Goal: Task Accomplishment & Management: Manage account settings

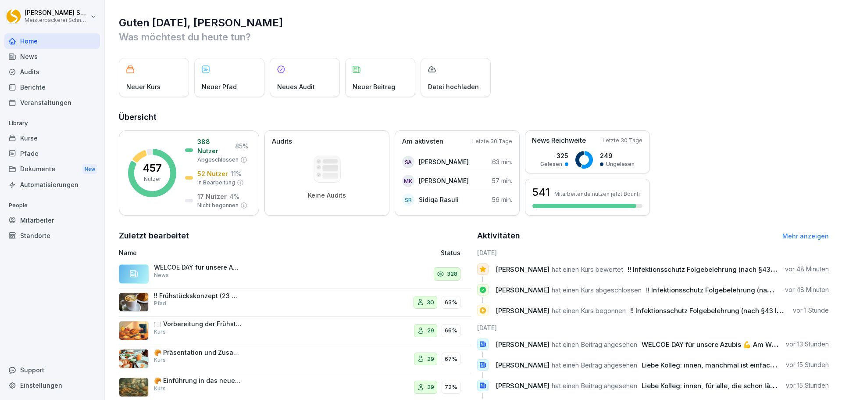
click at [47, 138] on div "Kurse" at bounding box center [52, 137] width 96 height 15
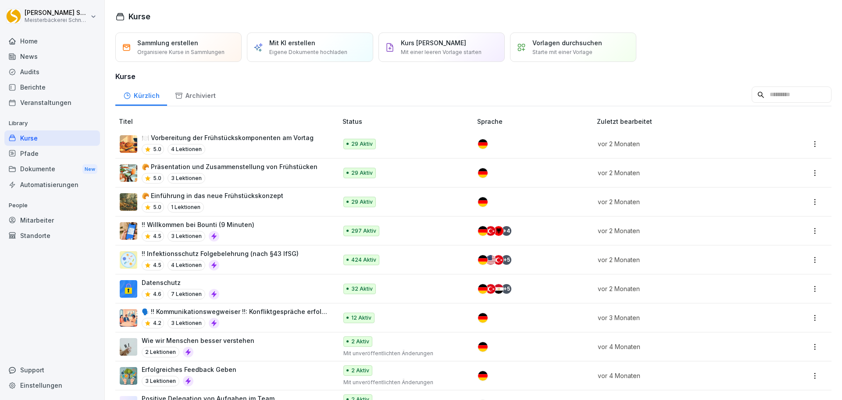
click at [264, 259] on div "!! Infektionsschutz Folgebelehrung (nach §43 IfSG) 4.5 4 Lektionen" at bounding box center [220, 259] width 157 height 21
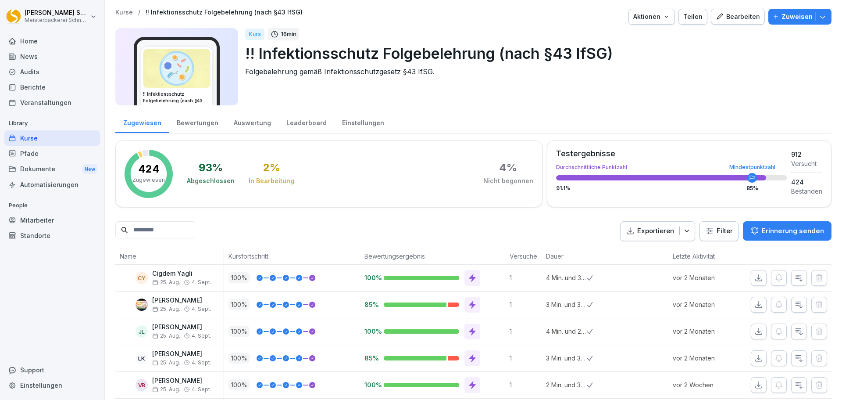
scroll to position [88, 0]
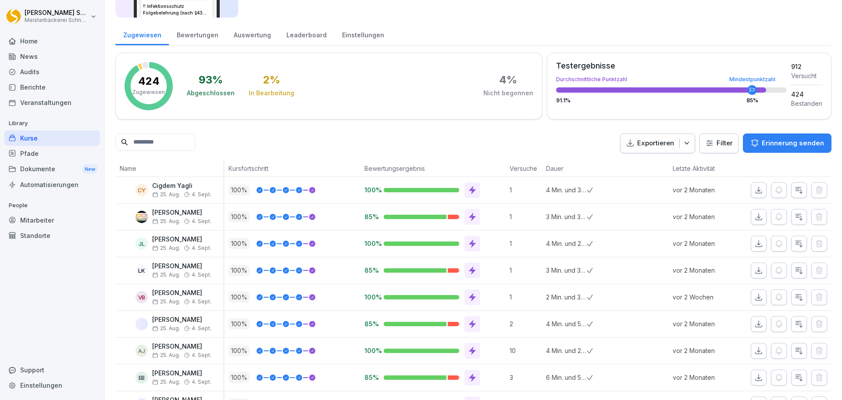
click at [683, 145] on icon "button" at bounding box center [687, 143] width 9 height 9
click at [713, 140] on div "Exportieren Filter Erinnerung senden" at bounding box center [725, 143] width 211 height 20
click at [720, 145] on html "Eric Schneckenburger Meisterbäckerei Schneckenburger Home News Audits Berichte …" at bounding box center [421, 200] width 842 height 400
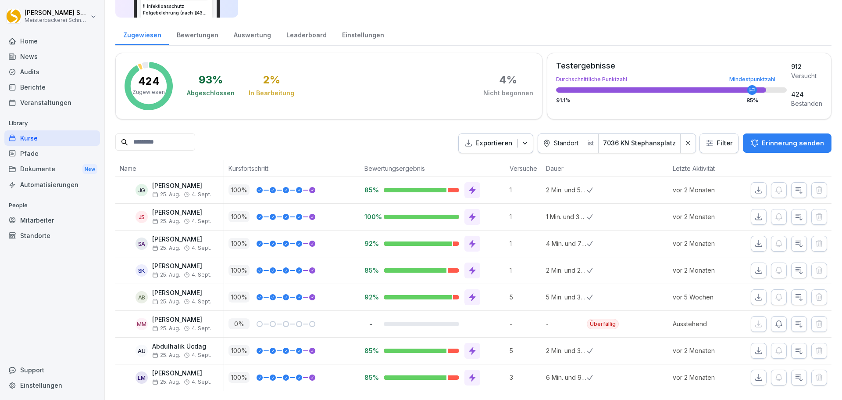
scroll to position [101, 0]
click at [723, 133] on html "Eric Schneckenburger Meisterbäckerei Schneckenburger Home News Audits Berichte …" at bounding box center [421, 200] width 842 height 400
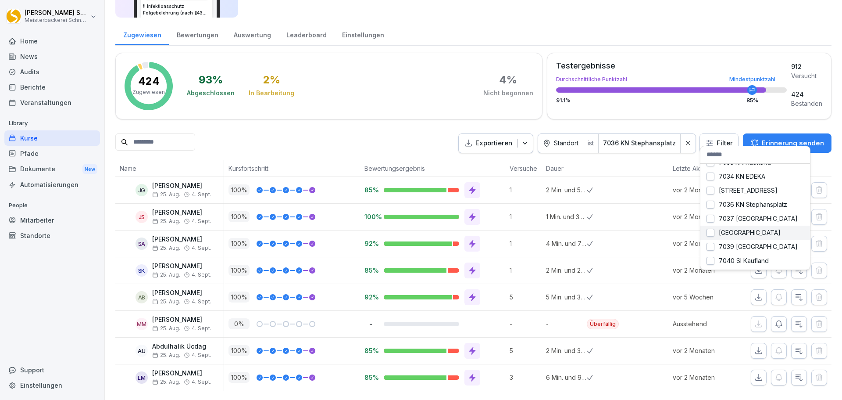
scroll to position [0, 0]
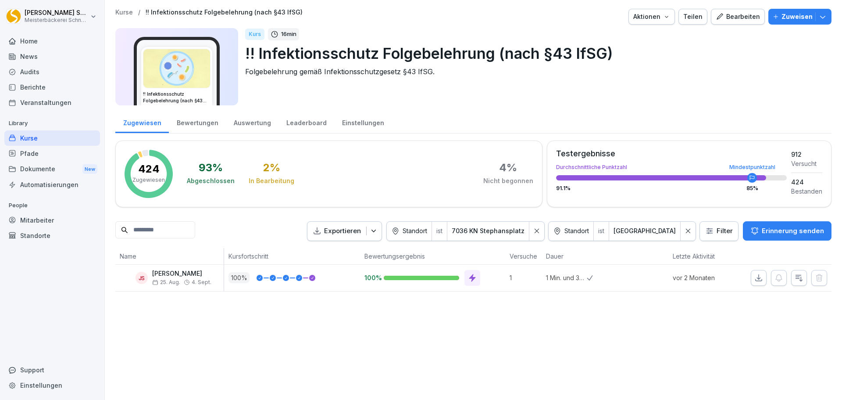
click at [717, 233] on html "Eric Schneckenburger Meisterbäckerei Schneckenburger Home News Audits Berichte …" at bounding box center [421, 200] width 842 height 400
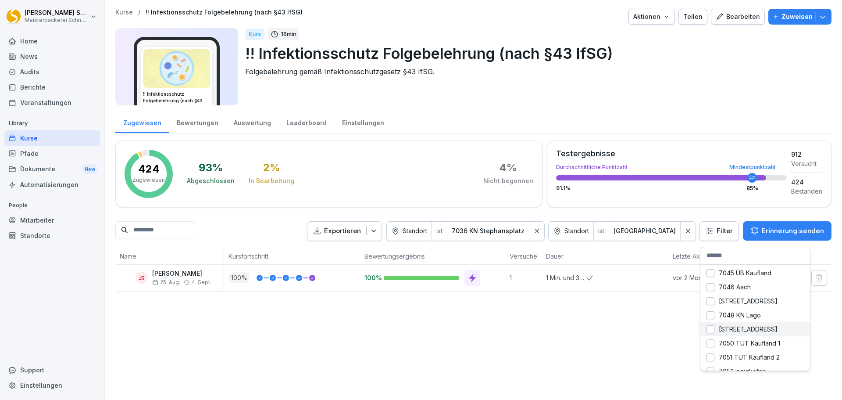
scroll to position [219, 0]
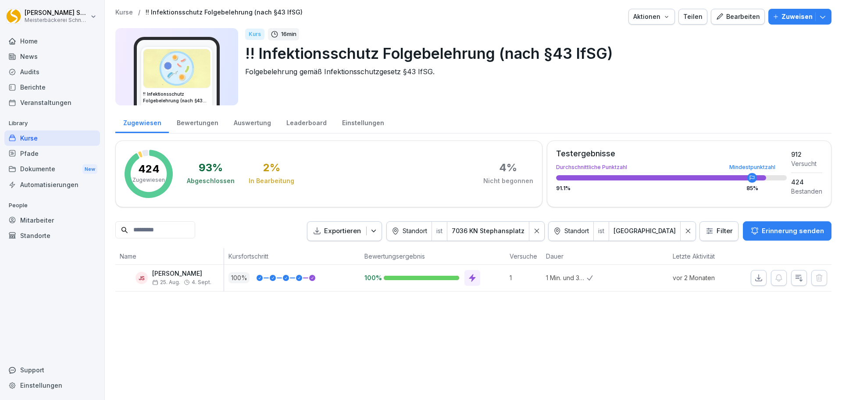
click at [644, 337] on html "Eric Schneckenburger Meisterbäckerei Schneckenburger Home News Audits Berichte …" at bounding box center [421, 200] width 842 height 400
click at [685, 233] on icon at bounding box center [688, 231] width 6 height 6
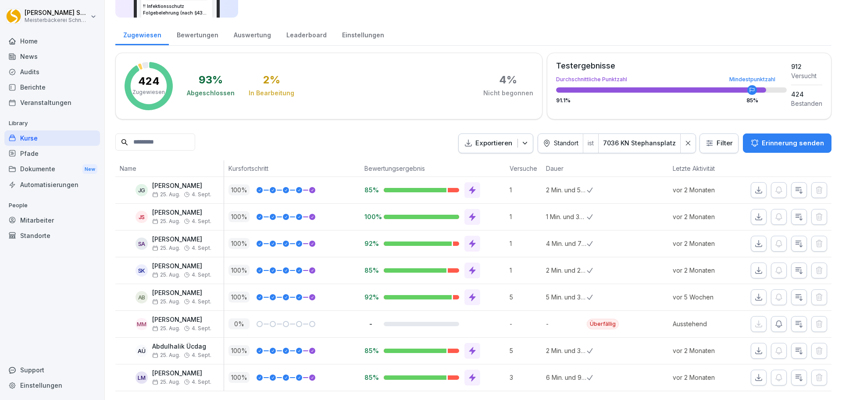
scroll to position [101, 0]
click at [686, 141] on icon at bounding box center [688, 143] width 4 height 4
click at [713, 127] on html "Eric Schneckenburger Meisterbäckerei Schneckenburger Home News Audits Berichte …" at bounding box center [421, 200] width 842 height 400
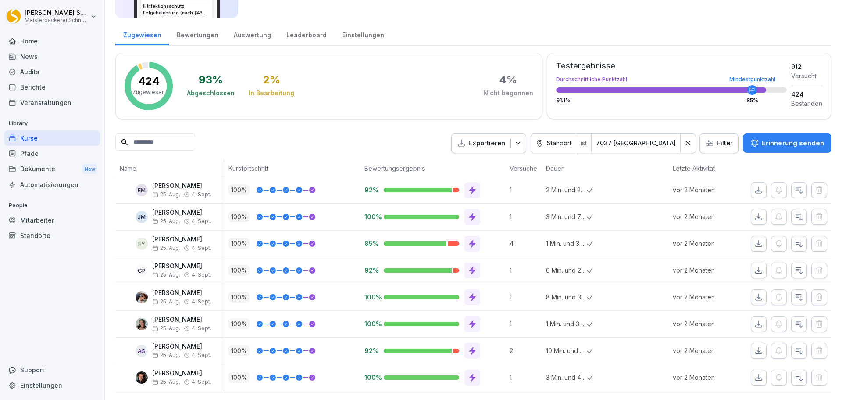
click at [714, 129] on html "Eric Schneckenburger Meisterbäckerei Schneckenburger Home News Audits Berichte …" at bounding box center [421, 200] width 842 height 400
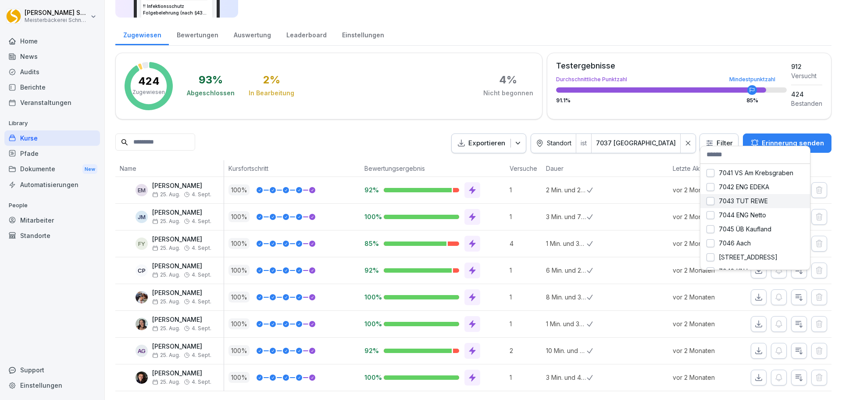
scroll to position [0, 0]
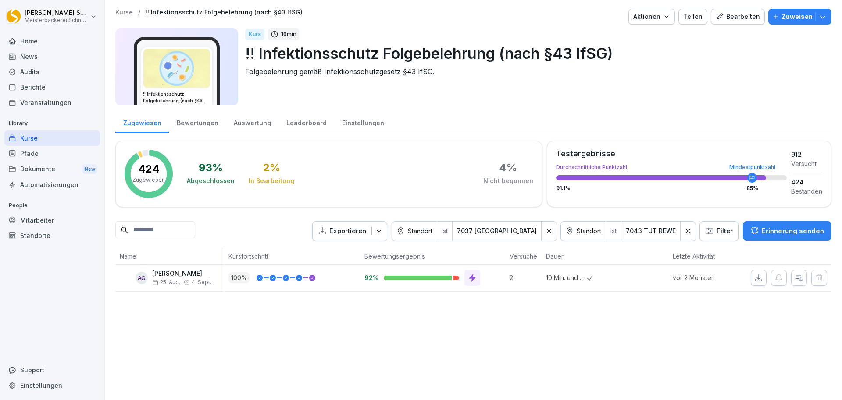
click at [685, 229] on icon at bounding box center [688, 231] width 6 height 6
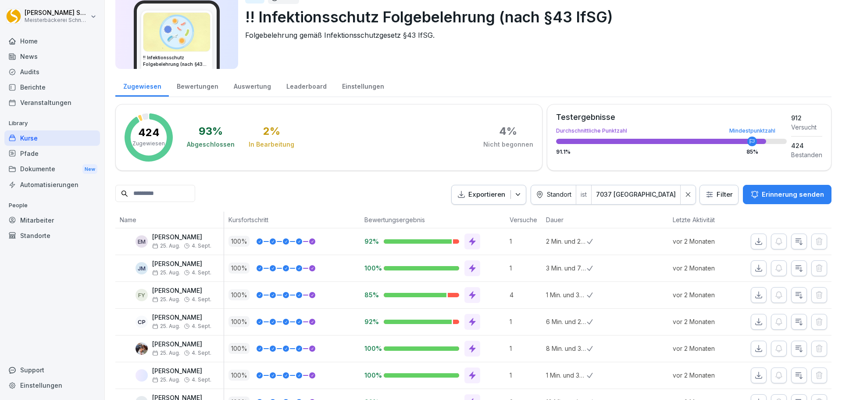
scroll to position [101, 0]
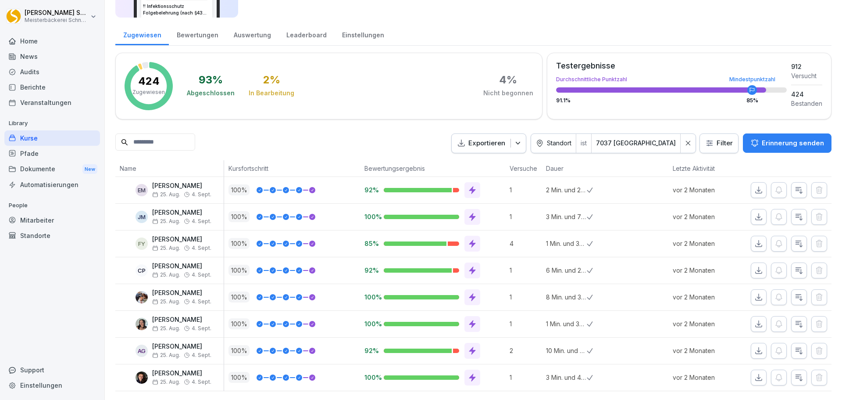
drag, startPoint x: 683, startPoint y: 132, endPoint x: 720, endPoint y: 133, distance: 36.9
click at [685, 140] on icon at bounding box center [688, 143] width 6 height 6
click at [711, 129] on html "Eric Schneckenburger Meisterbäckerei Schneckenburger Home News Audits Berichte …" at bounding box center [421, 200] width 842 height 400
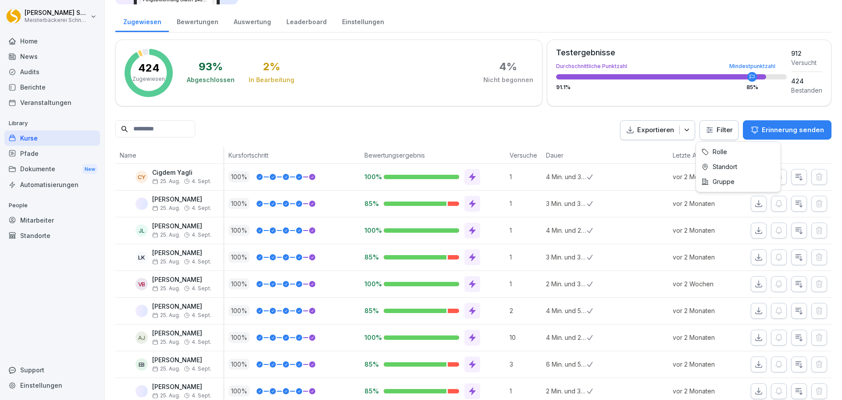
click at [720, 133] on html "Eric Schneckenburger Meisterbäckerei Schneckenburger Home News Audits Berichte …" at bounding box center [421, 200] width 842 height 400
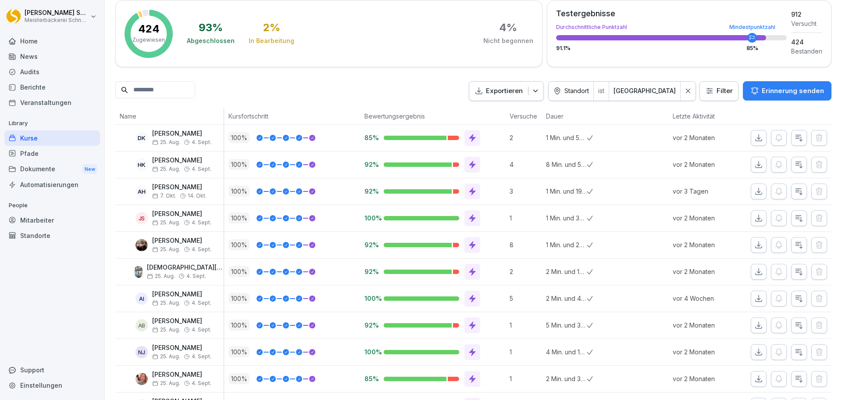
scroll to position [130, 0]
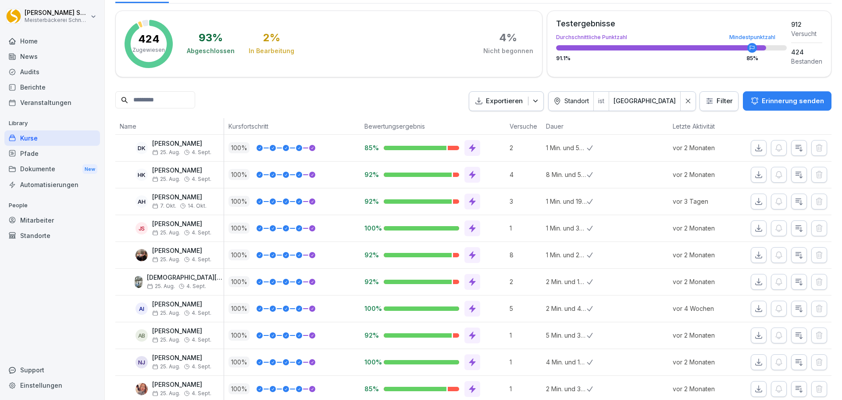
drag, startPoint x: 682, startPoint y: 104, endPoint x: 721, endPoint y: 100, distance: 39.2
click at [685, 104] on icon at bounding box center [688, 101] width 6 height 6
click at [708, 100] on html "Eric Schneckenburger Meisterbäckerei Schneckenburger Home News Audits Berichte …" at bounding box center [421, 200] width 842 height 400
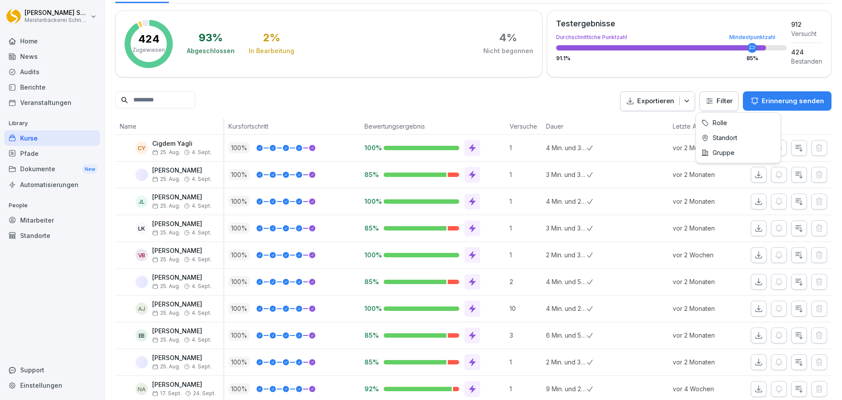
click at [721, 100] on html "Eric Schneckenburger Meisterbäckerei Schneckenburger Home News Audits Berichte …" at bounding box center [421, 200] width 842 height 400
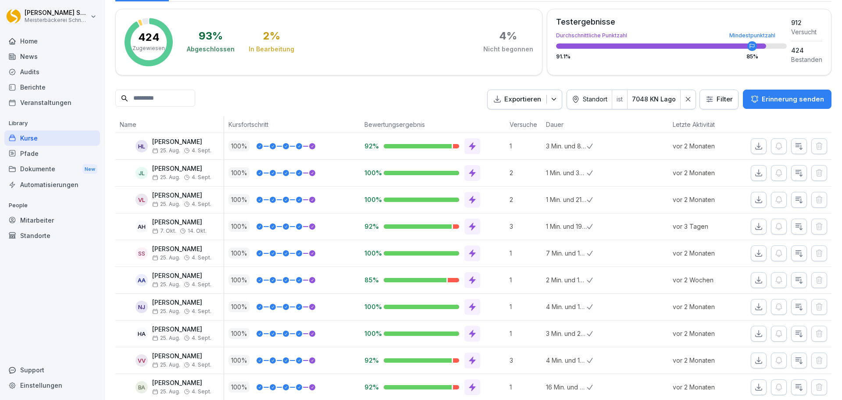
scroll to position [0, 0]
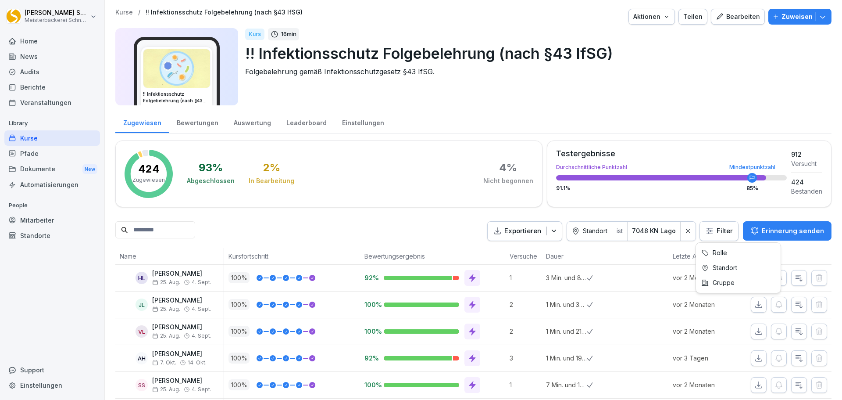
click at [712, 238] on html "Eric Schneckenburger Meisterbäckerei Schneckenburger Home News Audits Berichte …" at bounding box center [421, 200] width 842 height 400
click at [685, 229] on html "Eric Schneckenburger Meisterbäckerei Schneckenburger Home News Audits Berichte …" at bounding box center [421, 200] width 842 height 400
click at [685, 233] on icon at bounding box center [688, 231] width 6 height 6
click at [713, 232] on html "Eric Schneckenburger Meisterbäckerei Schneckenburger Home News Audits Berichte …" at bounding box center [421, 200] width 842 height 400
click at [715, 234] on html "Eric Schneckenburger Meisterbäckerei Schneckenburger Home News Audits Berichte …" at bounding box center [421, 200] width 842 height 400
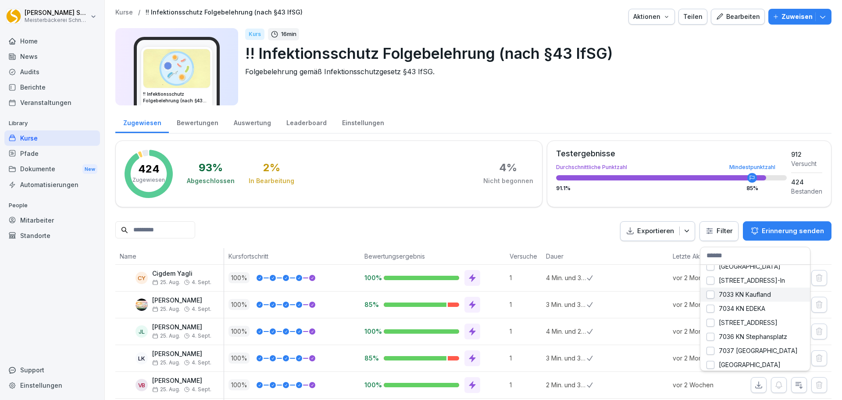
scroll to position [175, 0]
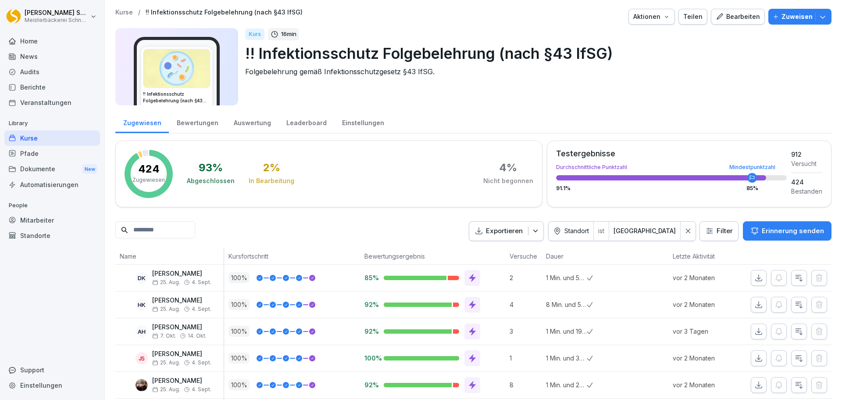
click at [669, 98] on div "Kurs 16 min !! Infektionsschutz Folgebelehrung (nach §43 IfSG) Folgebelehrung g…" at bounding box center [535, 66] width 580 height 77
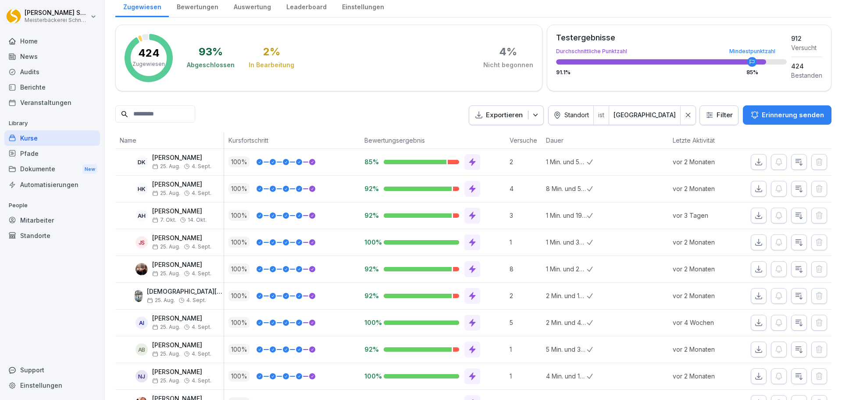
scroll to position [0, 0]
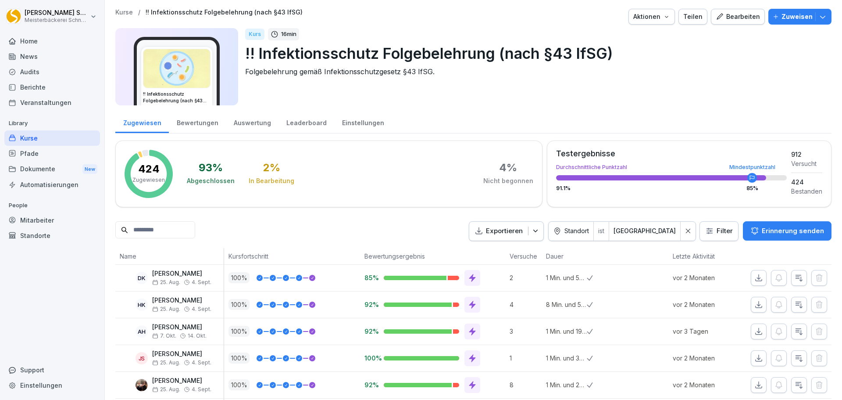
click at [681, 234] on div at bounding box center [688, 231] width 15 height 19
click at [161, 233] on input at bounding box center [155, 229] width 80 height 17
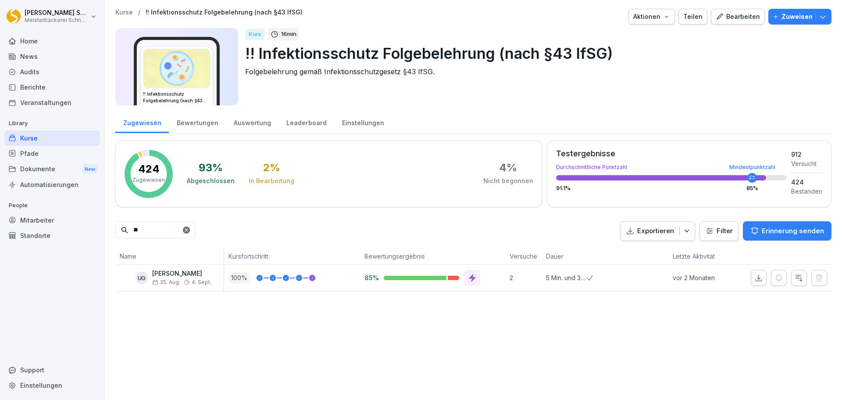
type input "*"
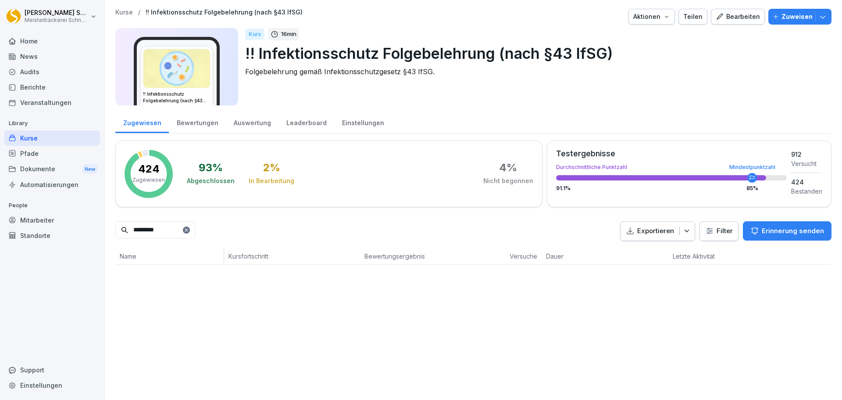
type input "*********"
click at [718, 233] on html "Eric Schneckenburger Meisterbäckerei Schneckenburger Home News Audits Berichte …" at bounding box center [421, 200] width 842 height 400
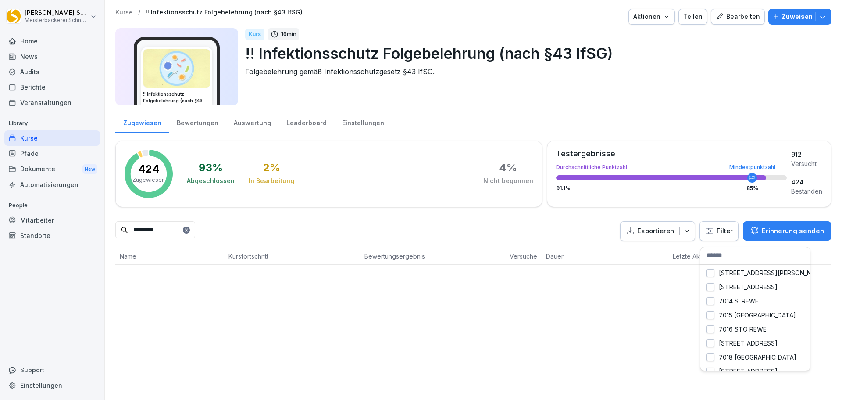
click at [211, 227] on html "Eric Schneckenburger Meisterbäckerei Schneckenburger Home News Audits Berichte …" at bounding box center [421, 200] width 842 height 400
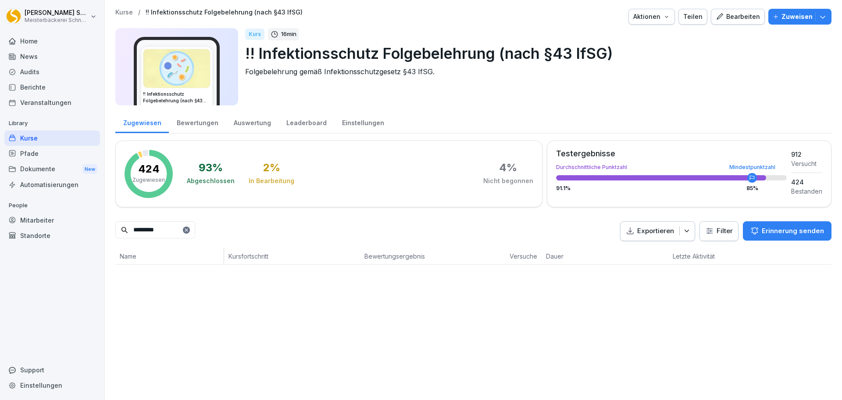
click at [190, 229] on div at bounding box center [186, 229] width 7 height 7
click at [723, 239] on html "Eric Schneckenburger Meisterbäckerei Schneckenburger Home News Audits Berichte …" at bounding box center [421, 200] width 842 height 400
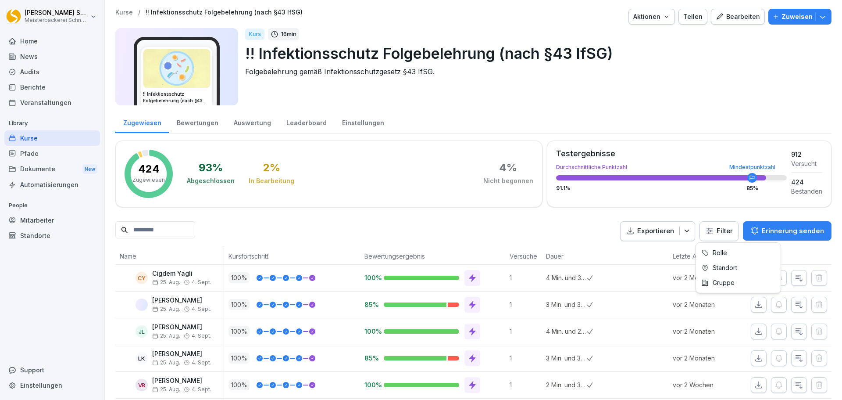
click at [702, 230] on html "Eric Schneckenburger Meisterbäckerei Schneckenburger Home News Audits Berichte …" at bounding box center [421, 200] width 842 height 400
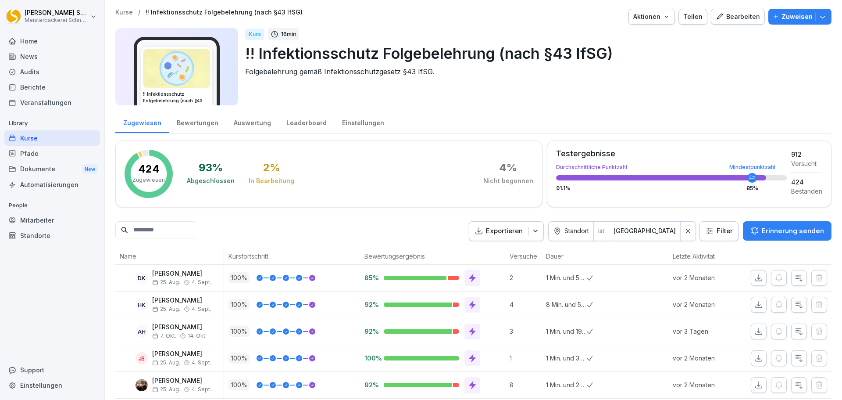
drag, startPoint x: 682, startPoint y: 233, endPoint x: 712, endPoint y: 233, distance: 30.7
click at [685, 233] on icon at bounding box center [688, 231] width 6 height 6
click at [716, 231] on html "Eric Schneckenburger Meisterbäckerei Schneckenburger Home News Audits Berichte …" at bounding box center [421, 200] width 842 height 400
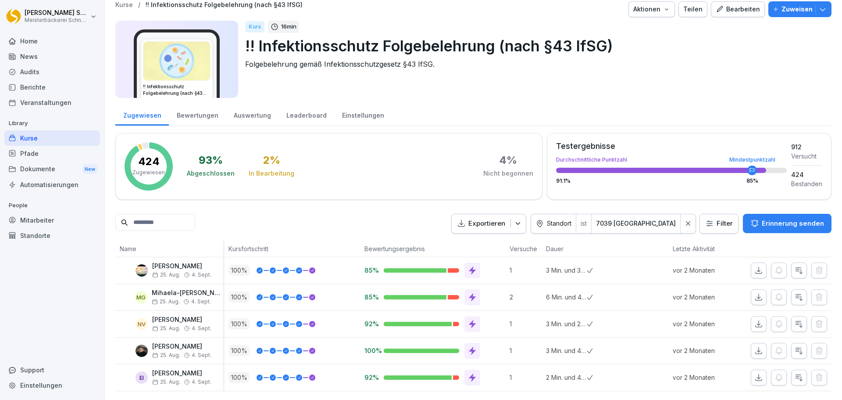
scroll to position [21, 0]
click at [688, 214] on div at bounding box center [688, 223] width 15 height 19
click at [712, 211] on html "Eric Schneckenburger Meisterbäckerei Schneckenburger Home News Audits Berichte …" at bounding box center [421, 200] width 842 height 400
click at [709, 210] on html "Eric Schneckenburger Meisterbäckerei Schneckenburger Home News Audits Berichte …" at bounding box center [421, 200] width 842 height 400
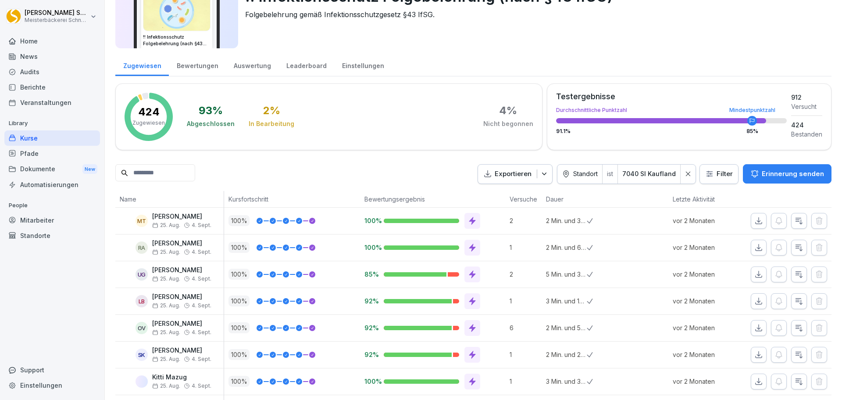
scroll to position [101, 0]
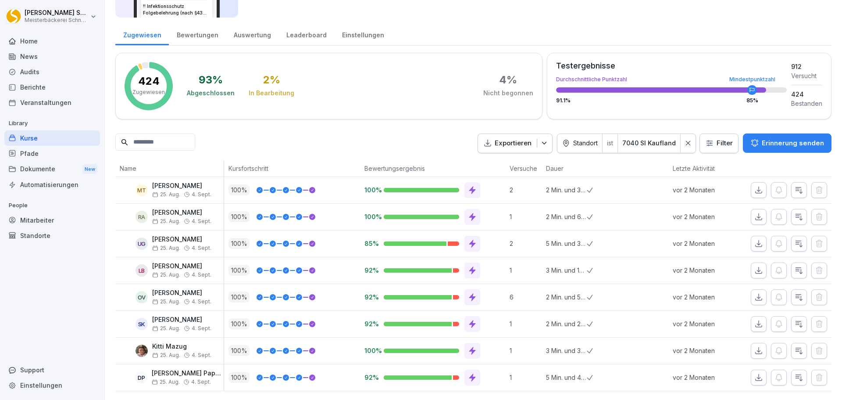
click at [687, 140] on icon at bounding box center [688, 143] width 6 height 6
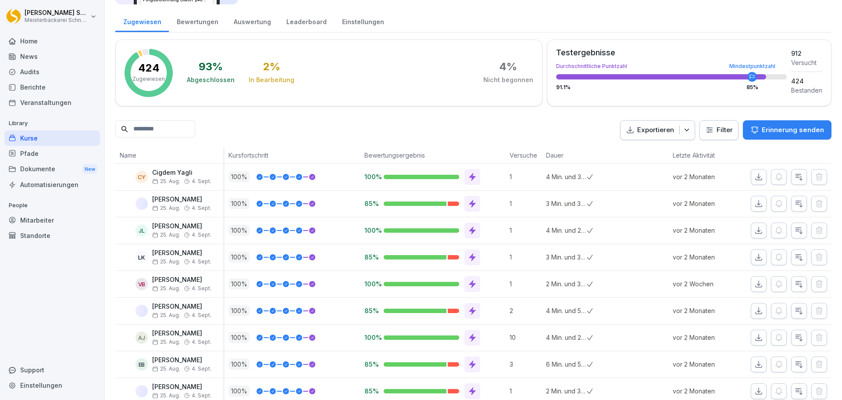
click at [712, 135] on html "Eric Schneckenburger Meisterbäckerei Schneckenburger Home News Audits Berichte …" at bounding box center [421, 200] width 842 height 400
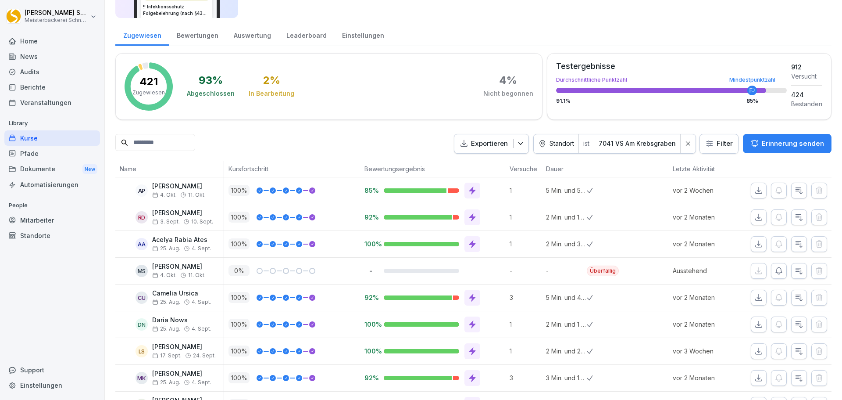
scroll to position [88, 0]
drag, startPoint x: 683, startPoint y: 139, endPoint x: 700, endPoint y: 135, distance: 17.7
click at [683, 139] on div at bounding box center [688, 143] width 15 height 19
click at [706, 143] on html "Eric Schneckenburger Meisterbäckerei Schneckenburger Home News Audits Berichte …" at bounding box center [421, 200] width 842 height 400
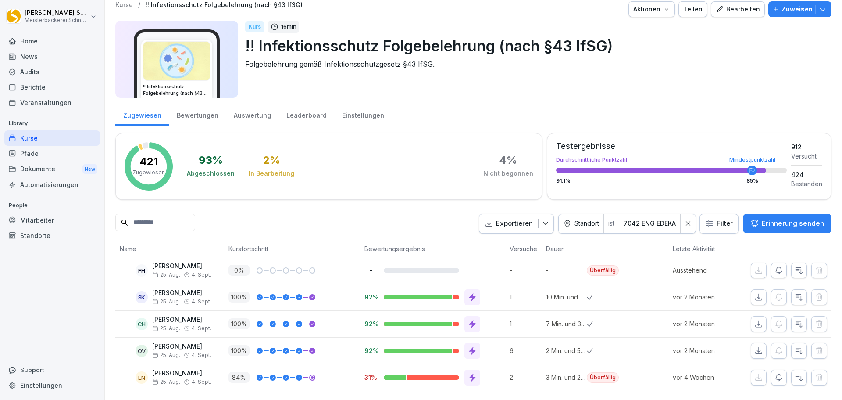
scroll to position [0, 0]
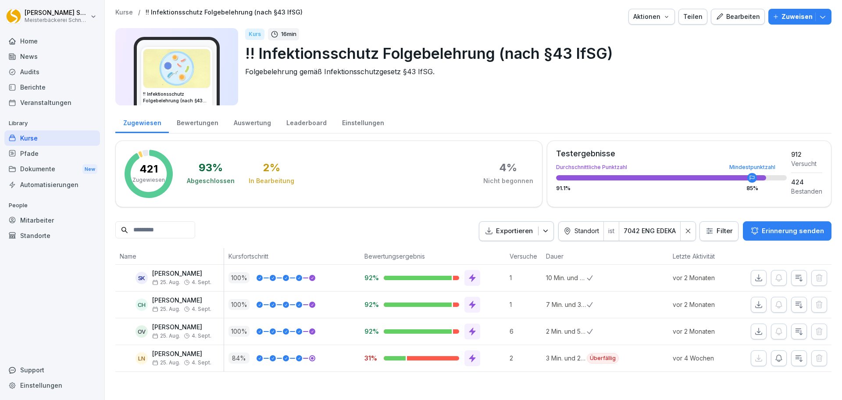
drag, startPoint x: 684, startPoint y: 233, endPoint x: 679, endPoint y: 222, distance: 11.4
click at [685, 233] on icon at bounding box center [688, 231] width 6 height 6
click at [725, 231] on html "Eric Schneckenburger Meisterbäckerei Schneckenburger Home News Audits Berichte …" at bounding box center [421, 200] width 842 height 400
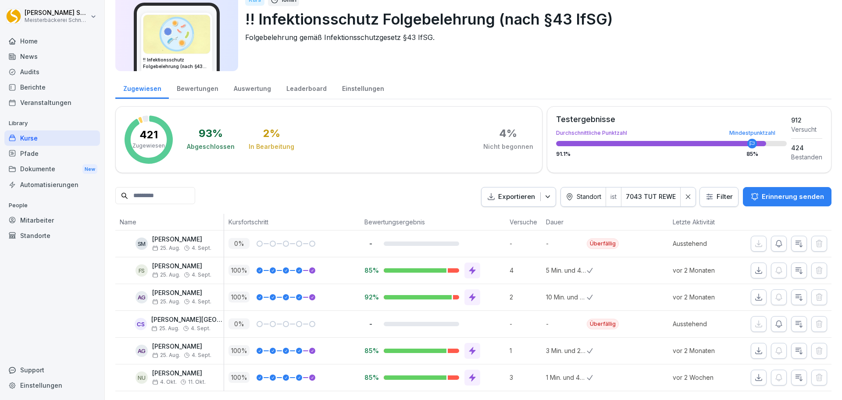
scroll to position [47, 0]
click at [776, 240] on icon "button" at bounding box center [779, 243] width 6 height 7
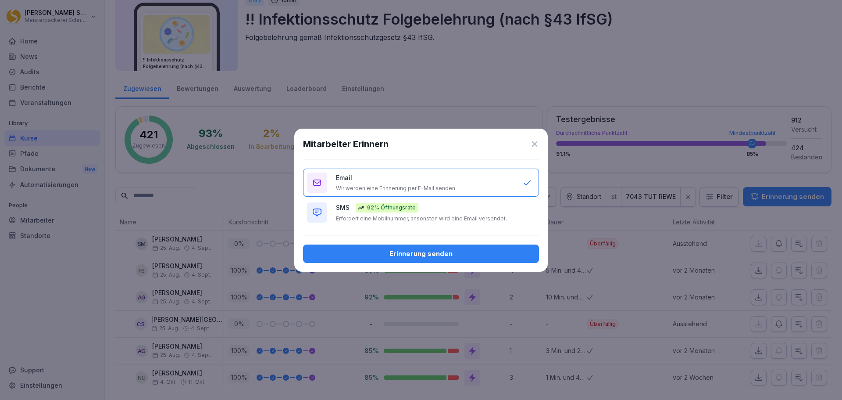
click at [404, 215] on p "Erfordert eine Mobilnummer, ansonsten wird eine Email versendet." at bounding box center [421, 218] width 171 height 7
click at [411, 255] on div "Erinnerung senden" at bounding box center [421, 254] width 222 height 10
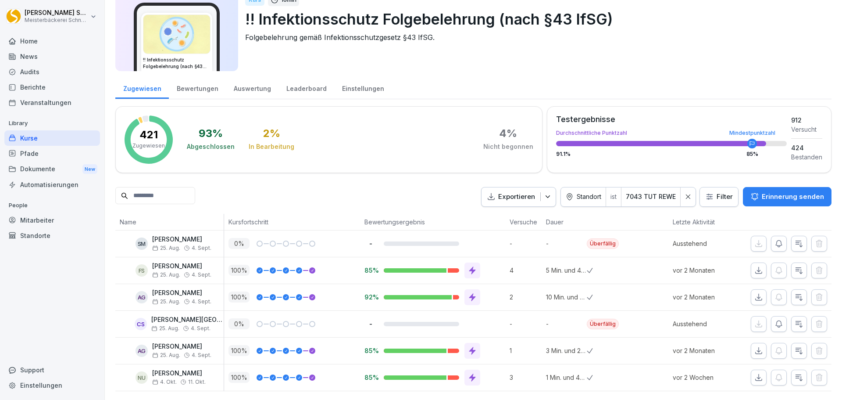
click at [688, 187] on div at bounding box center [688, 196] width 15 height 19
click at [709, 186] on html "Eric Schneckenburger Meisterbäckerei Schneckenburger Home News Audits Berichte …" at bounding box center [421, 200] width 842 height 400
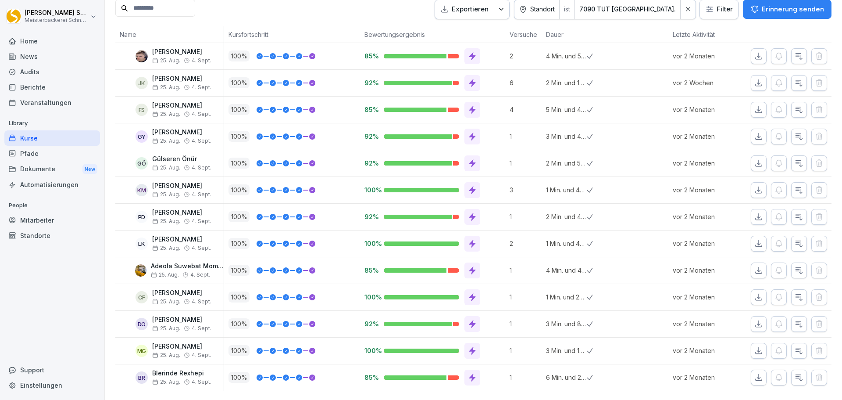
scroll to position [0, 0]
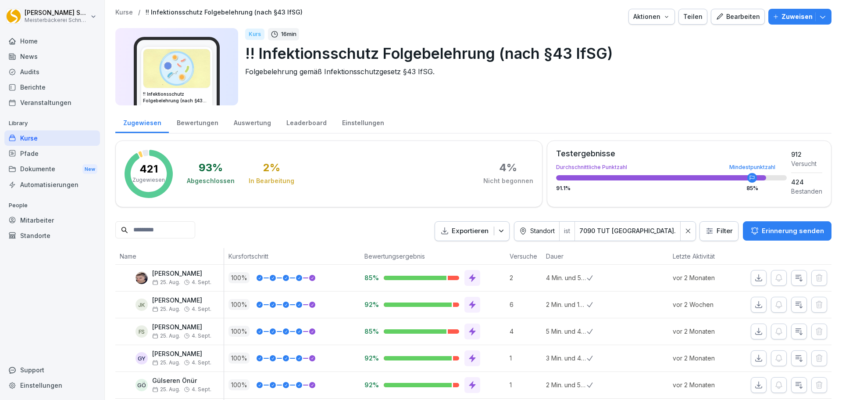
click at [681, 232] on div at bounding box center [688, 231] width 15 height 19
click at [705, 231] on html "Eric Schneckenburger Meisterbäckerei Schneckenburger Home News Audits Berichte …" at bounding box center [421, 200] width 842 height 400
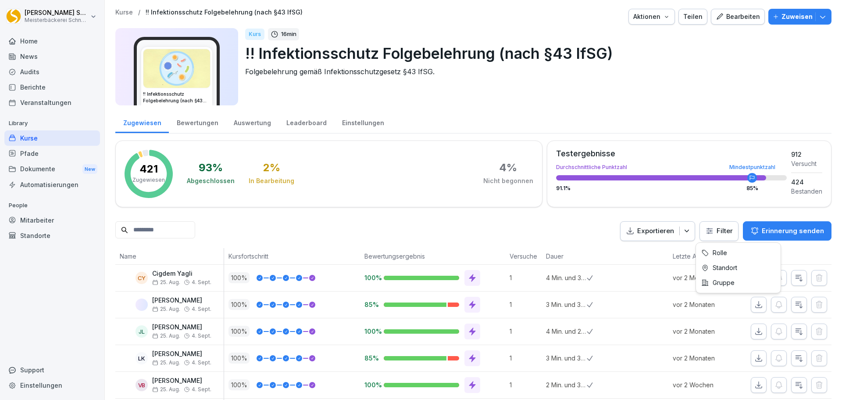
click at [719, 234] on html "Eric Schneckenburger Meisterbäckerei Schneckenburger Home News Audits Berichte …" at bounding box center [421, 200] width 842 height 400
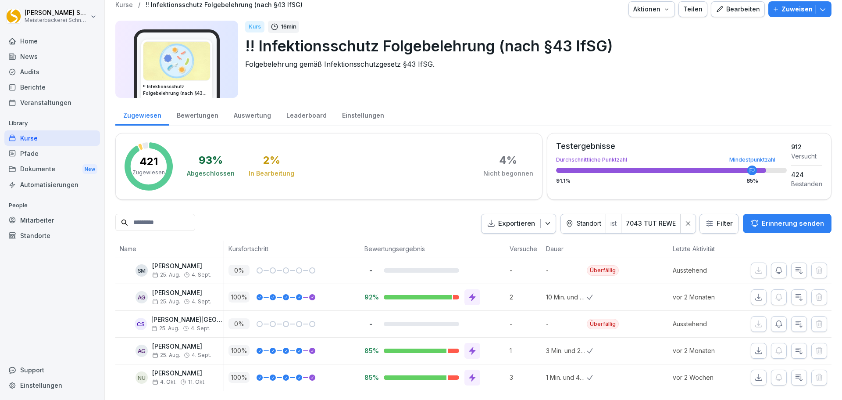
scroll to position [21, 0]
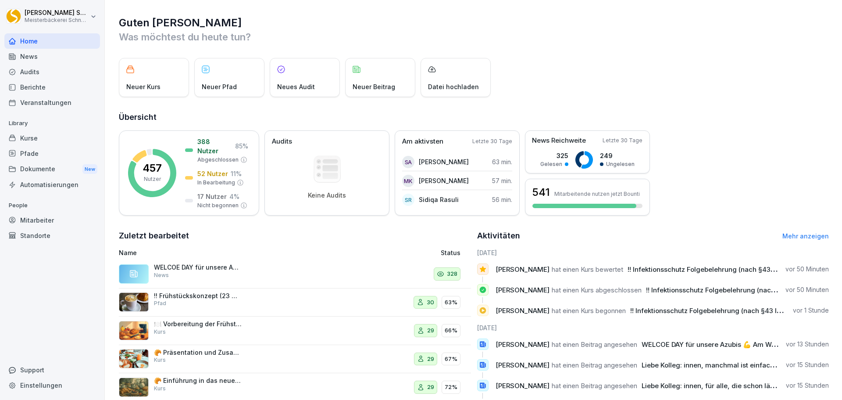
click at [39, 222] on div "Mitarbeiter" at bounding box center [52, 219] width 96 height 15
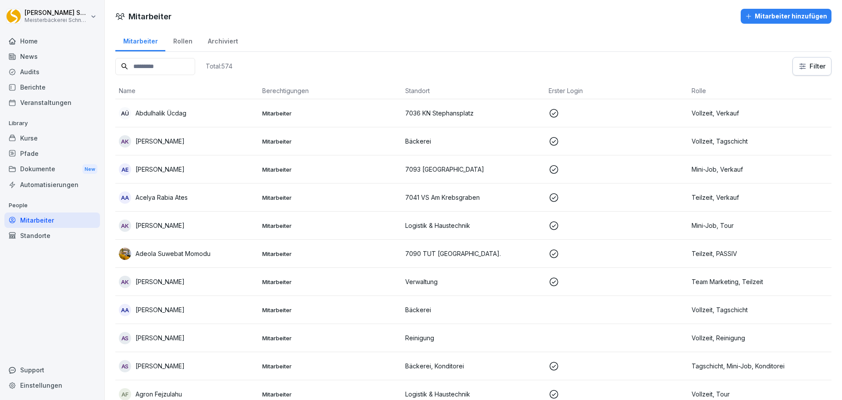
click at [150, 66] on input at bounding box center [155, 66] width 80 height 17
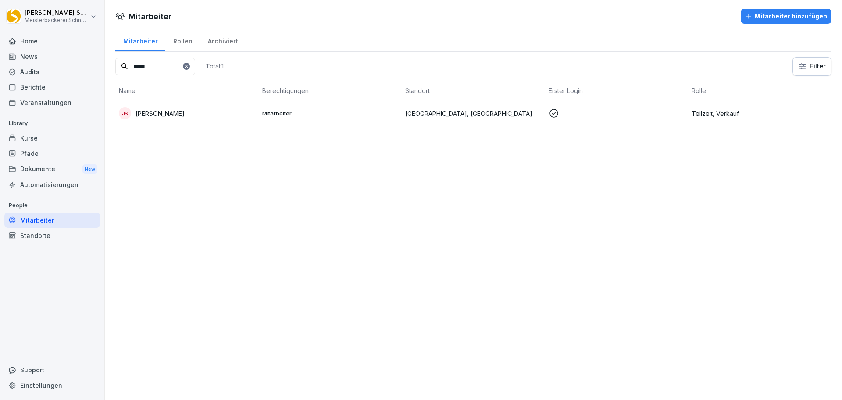
type input "*****"
click at [189, 64] on icon at bounding box center [186, 66] width 5 height 5
click at [163, 68] on input at bounding box center [155, 66] width 80 height 17
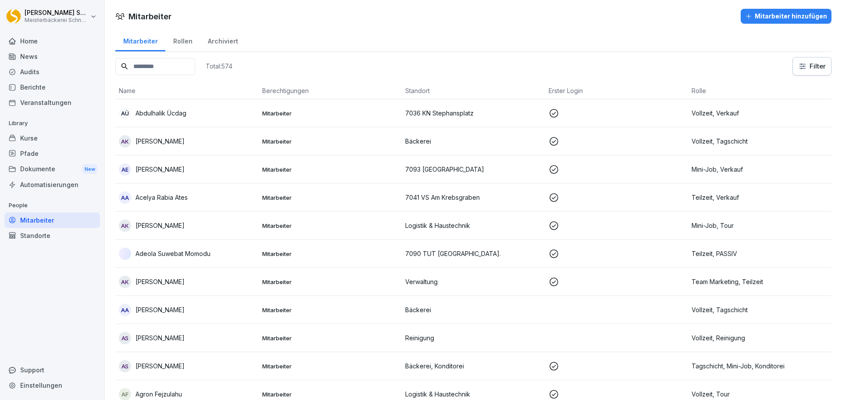
click at [163, 68] on input at bounding box center [155, 66] width 80 height 17
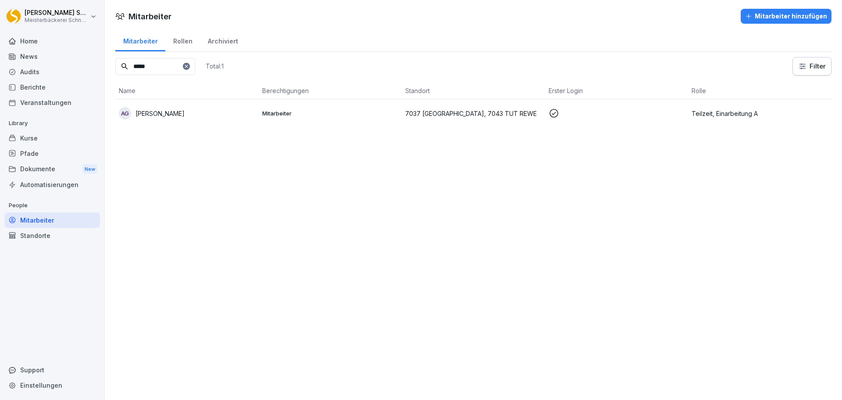
click at [182, 66] on input "*****" at bounding box center [155, 66] width 80 height 17
type input "****"
click at [188, 66] on icon at bounding box center [186, 65] width 3 height 3
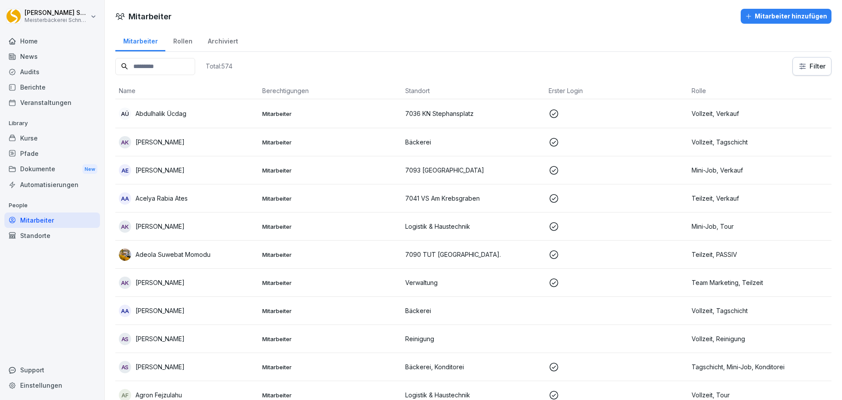
click at [167, 68] on input at bounding box center [155, 66] width 80 height 17
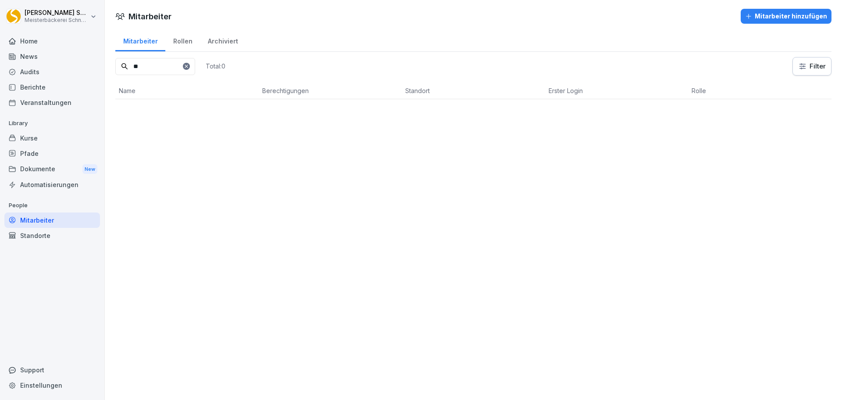
type input "*"
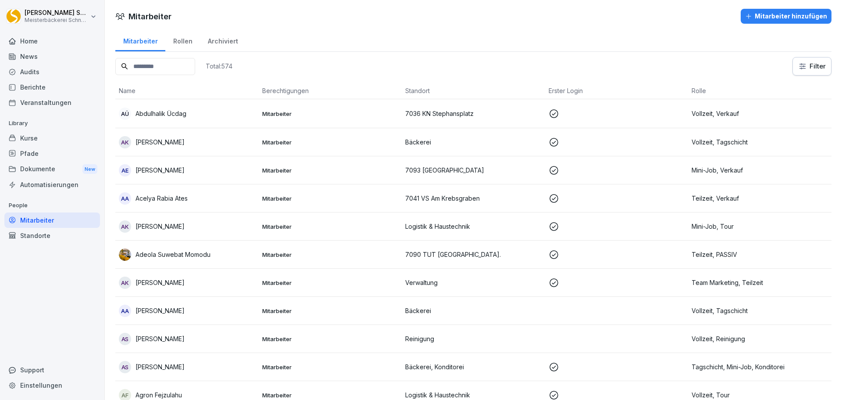
click at [218, 38] on div "Archiviert" at bounding box center [223, 40] width 46 height 22
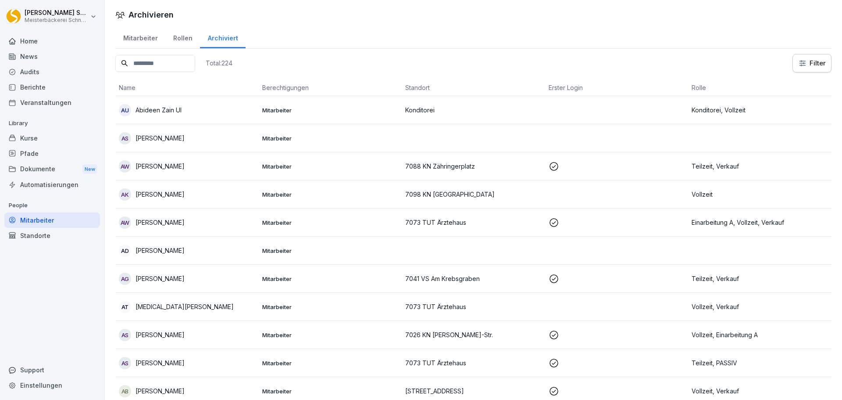
click at [177, 64] on input at bounding box center [155, 63] width 80 height 17
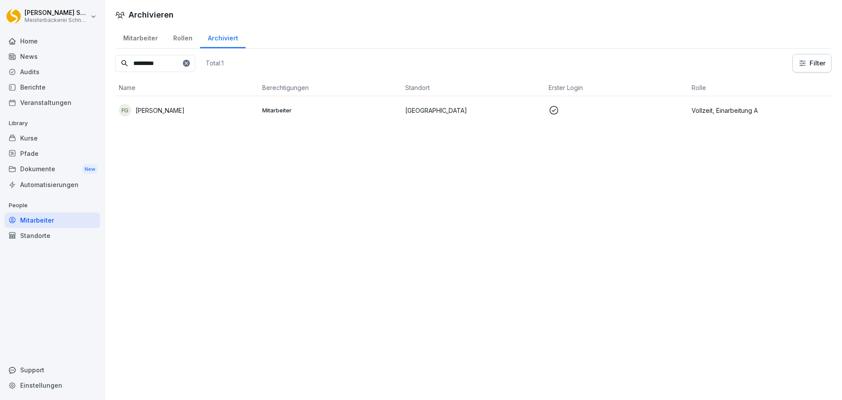
type input "*********"
click at [189, 62] on icon at bounding box center [186, 63] width 5 height 5
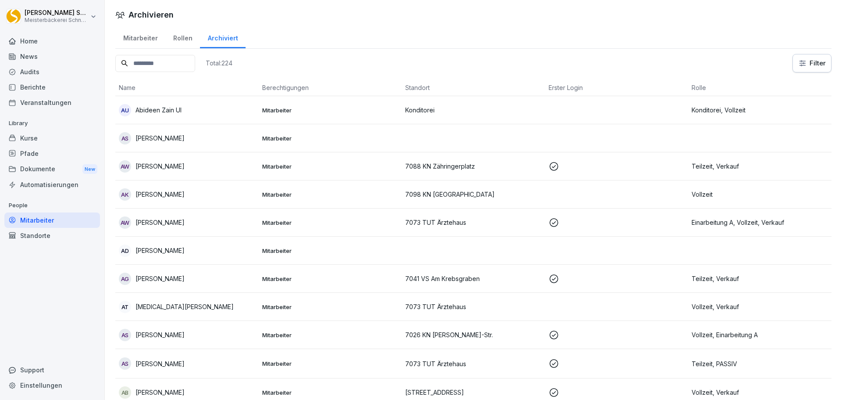
click at [134, 39] on div "Mitarbeiter" at bounding box center [140, 37] width 50 height 22
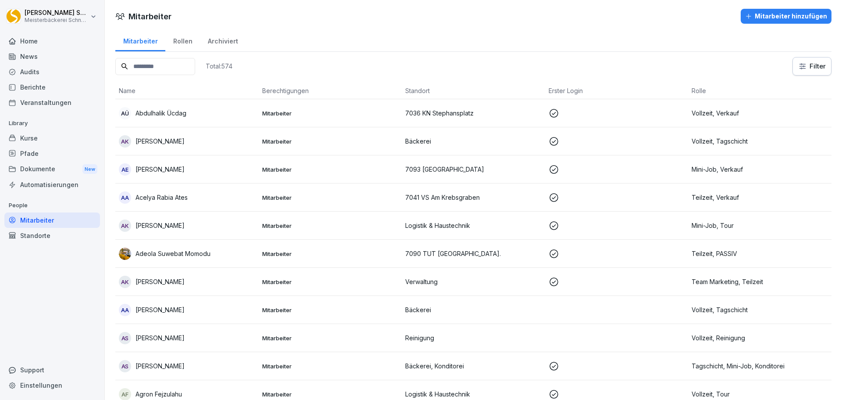
click at [151, 64] on input at bounding box center [155, 66] width 80 height 17
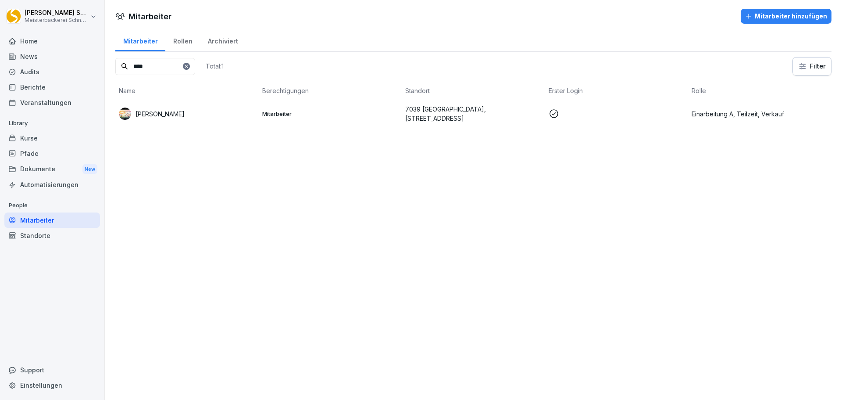
type input "****"
click at [189, 68] on icon at bounding box center [186, 66] width 5 height 5
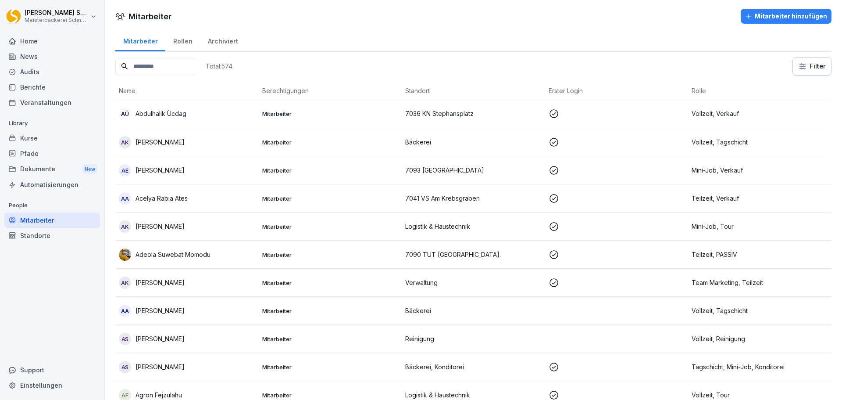
click at [175, 70] on input at bounding box center [155, 66] width 80 height 17
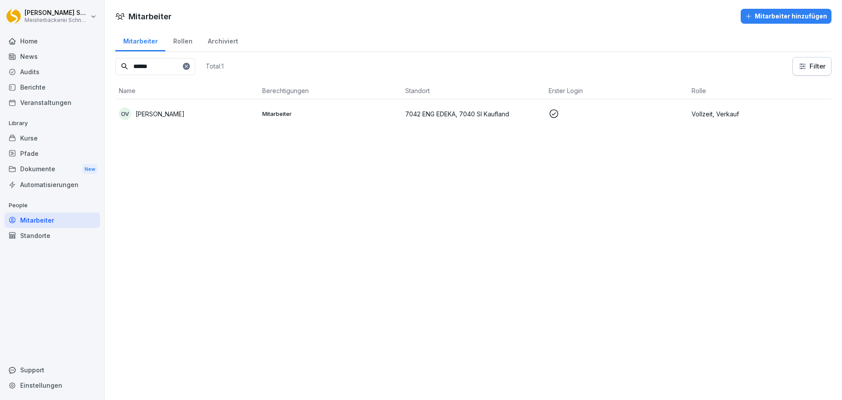
type input "******"
click at [189, 68] on icon at bounding box center [186, 66] width 5 height 5
click at [179, 67] on input at bounding box center [155, 66] width 80 height 17
type input "******"
click at [757, 122] on td "Teilzeit, Verkauf" at bounding box center [759, 113] width 143 height 29
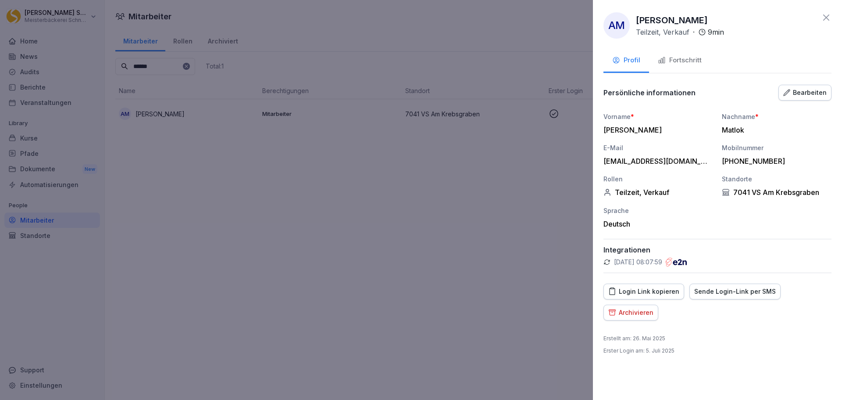
click at [645, 315] on div "Archivieren" at bounding box center [630, 313] width 45 height 10
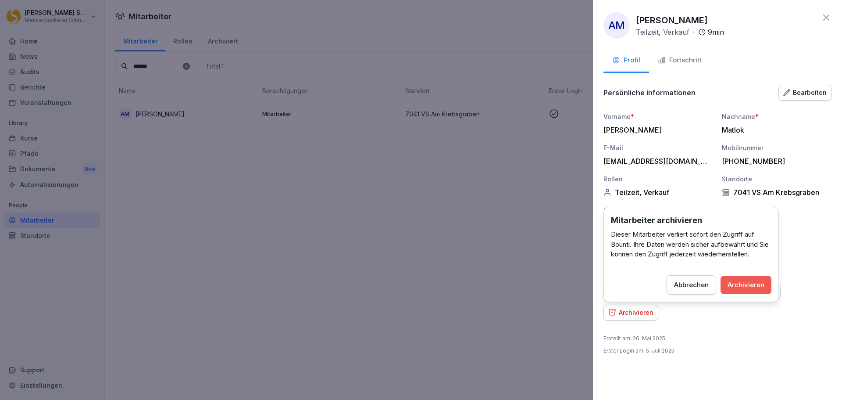
click at [750, 287] on div "Archivieren" at bounding box center [746, 285] width 37 height 10
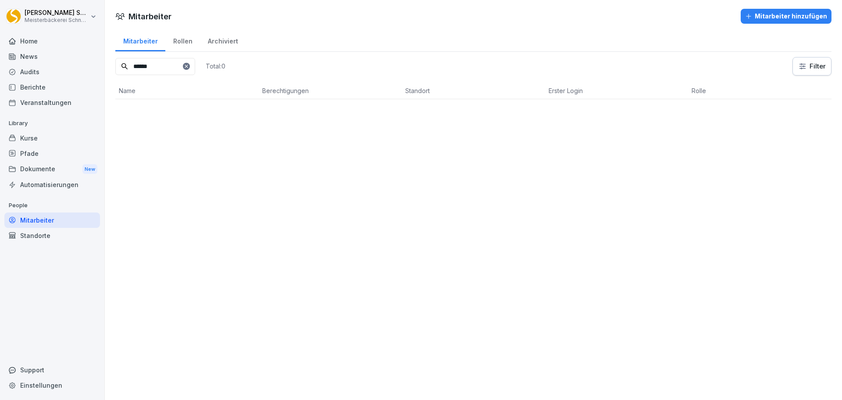
click at [189, 64] on icon at bounding box center [186, 66] width 5 height 5
click at [154, 68] on input at bounding box center [155, 66] width 80 height 17
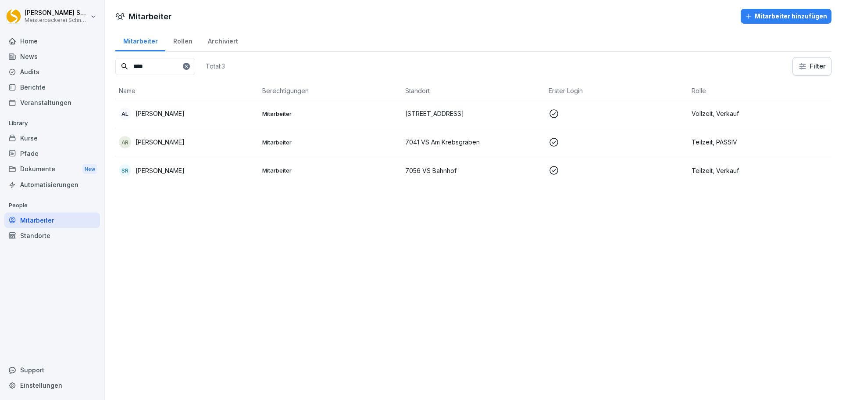
type input "****"
click at [155, 143] on p "Anja Roth" at bounding box center [160, 141] width 49 height 9
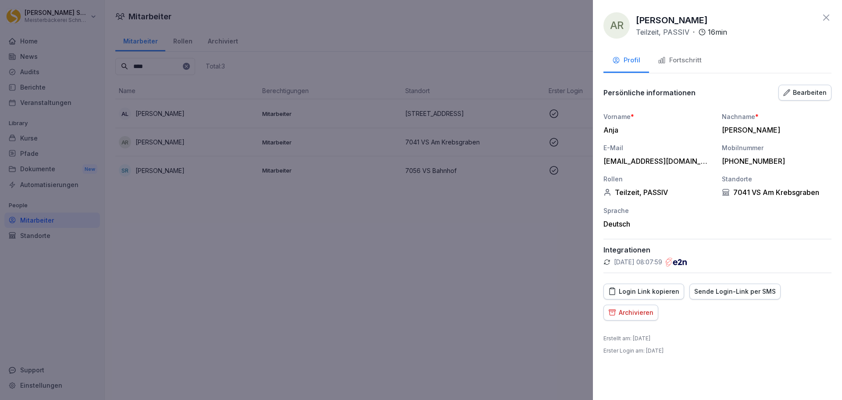
click at [623, 314] on div "Archivieren" at bounding box center [630, 313] width 45 height 10
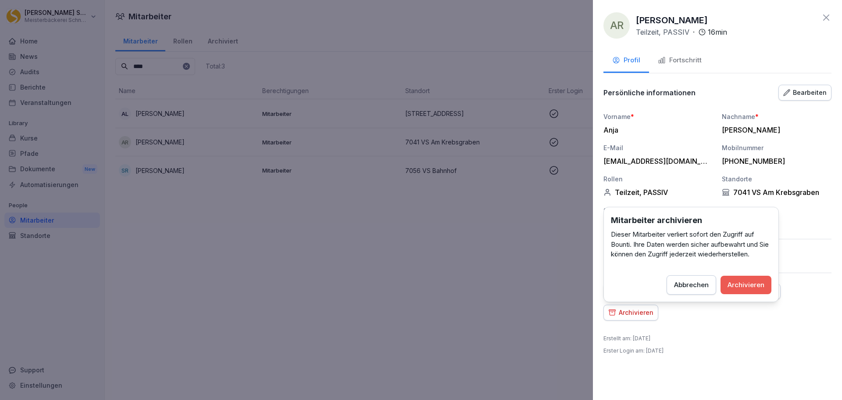
click at [741, 280] on div "Archivieren" at bounding box center [746, 285] width 37 height 10
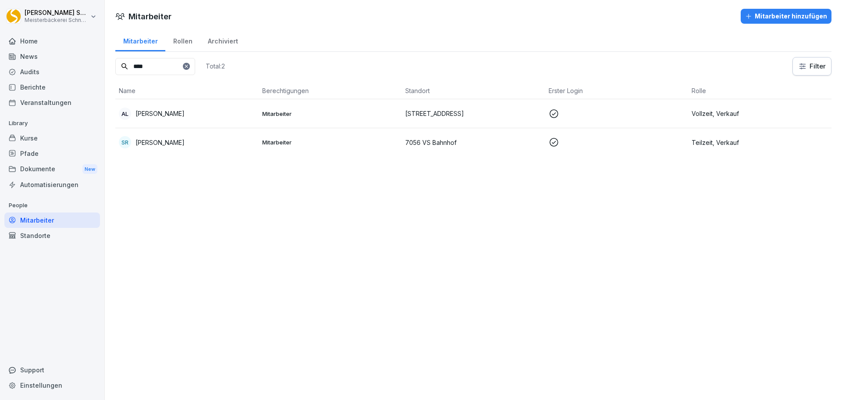
click at [189, 64] on icon at bounding box center [186, 66] width 5 height 5
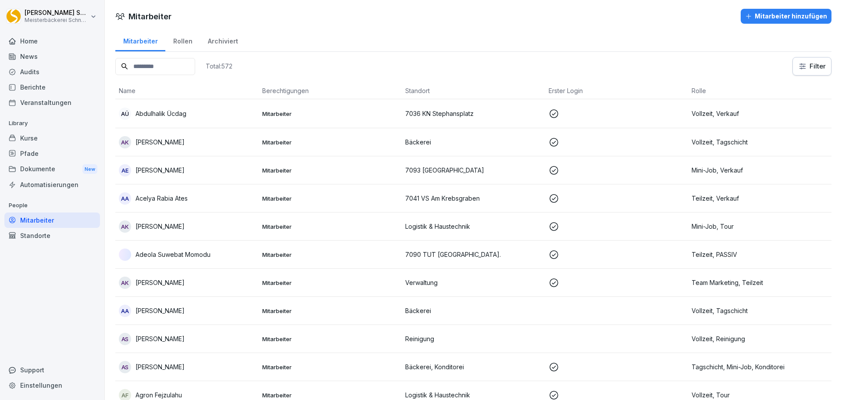
click at [178, 63] on input at bounding box center [155, 66] width 80 height 17
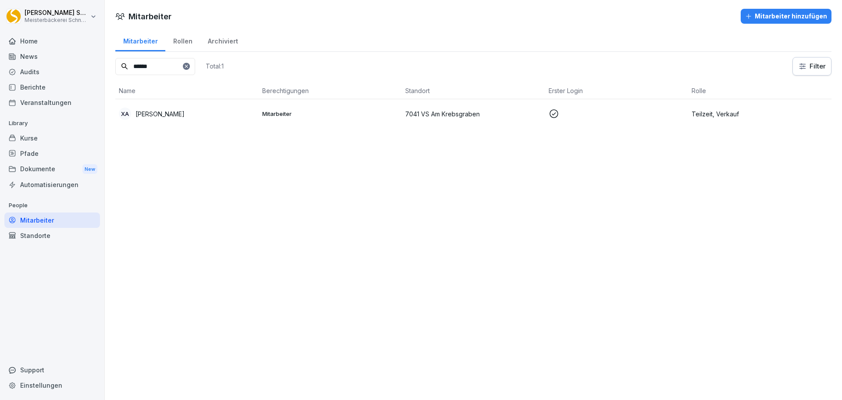
type input "******"
click at [653, 118] on p at bounding box center [617, 113] width 136 height 11
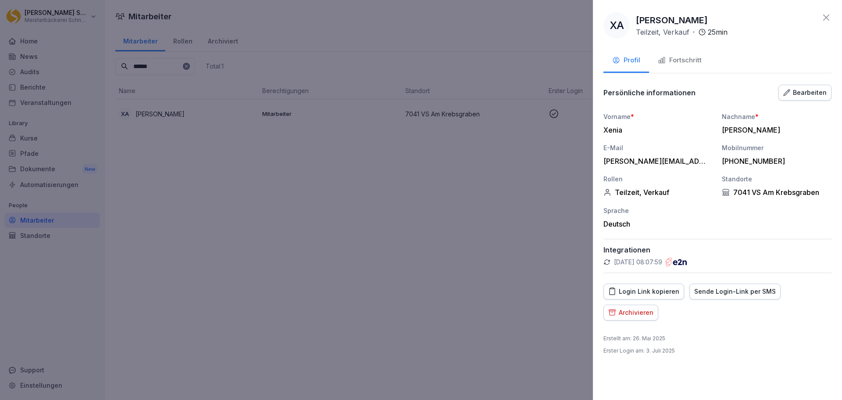
click at [641, 315] on div "Archivieren" at bounding box center [630, 313] width 45 height 10
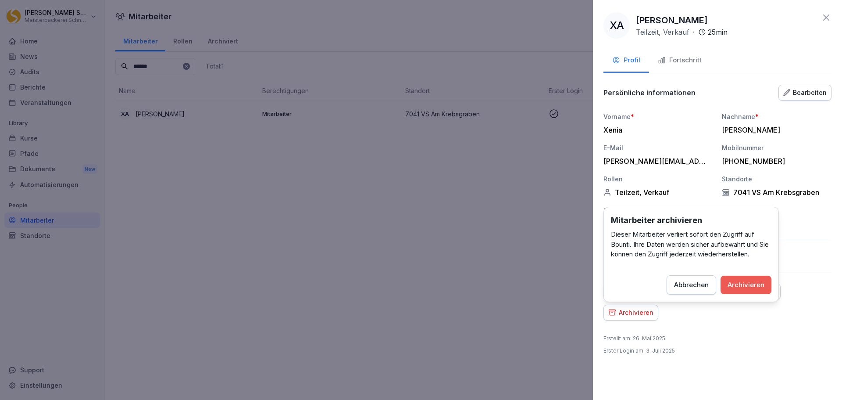
click at [742, 279] on button "Archivieren" at bounding box center [746, 285] width 51 height 18
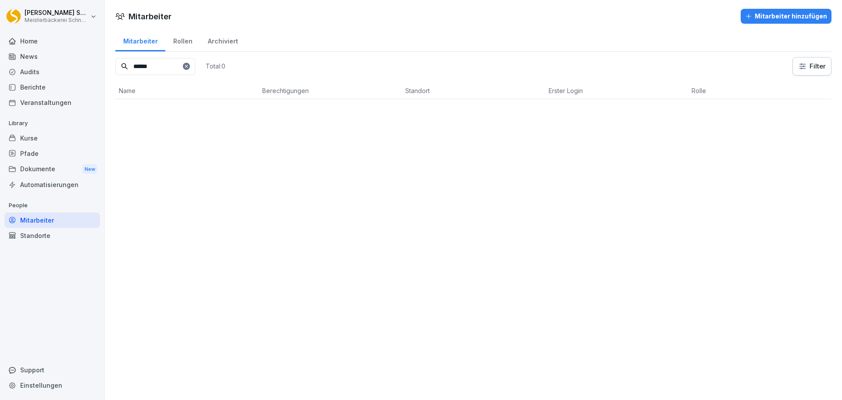
click at [189, 65] on icon at bounding box center [186, 66] width 5 height 5
click at [161, 66] on input at bounding box center [155, 66] width 80 height 17
type input "*****"
click at [431, 110] on p "7042 ENG EDEKA, 7043 TUT REWE" at bounding box center [473, 113] width 136 height 9
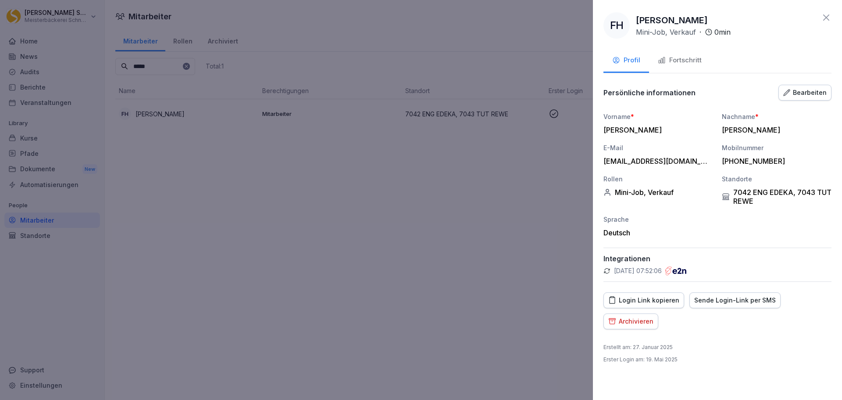
click at [455, 273] on div at bounding box center [421, 200] width 842 height 400
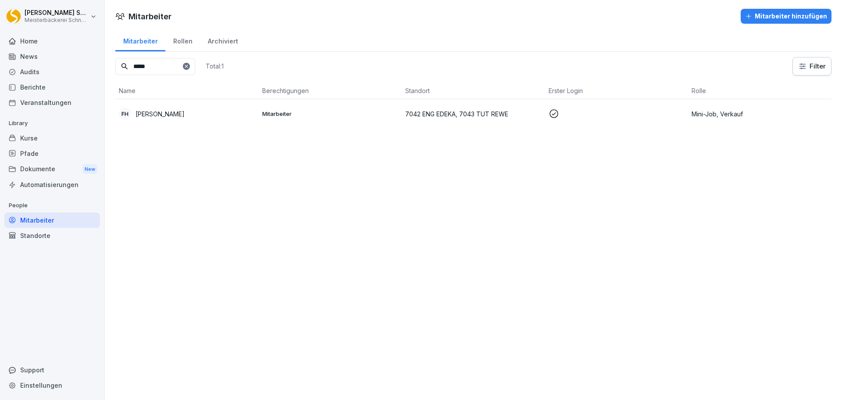
click at [402, 119] on td "7042 ENG EDEKA, 7043 TUT REWE" at bounding box center [473, 113] width 143 height 29
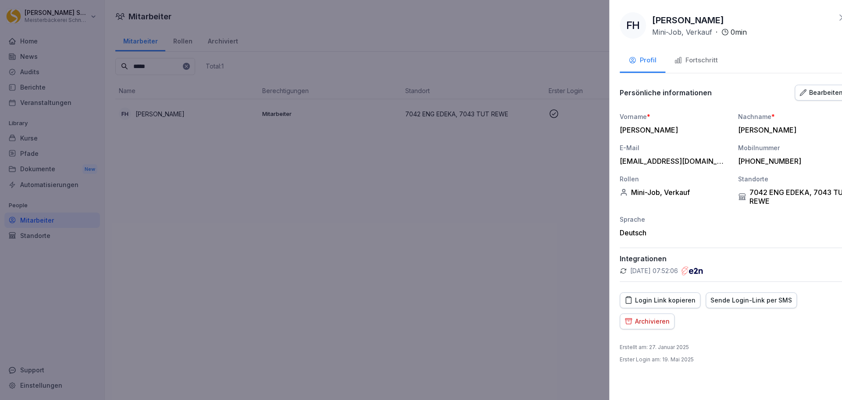
click at [377, 160] on div at bounding box center [421, 200] width 842 height 400
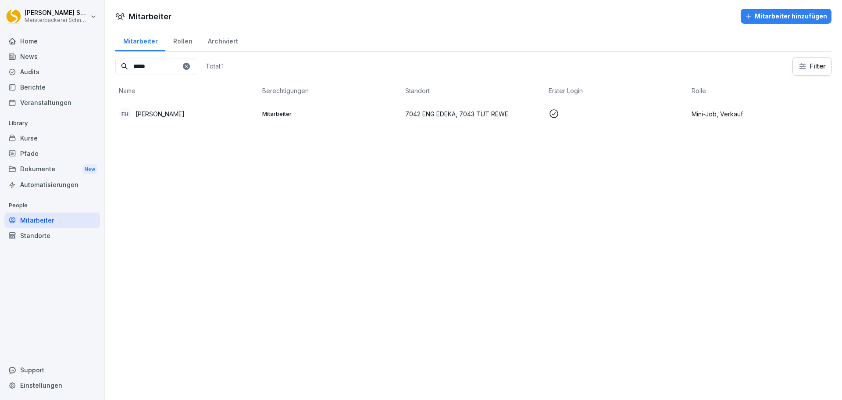
click at [705, 113] on p "Mini-Job, Verkauf" at bounding box center [760, 113] width 136 height 9
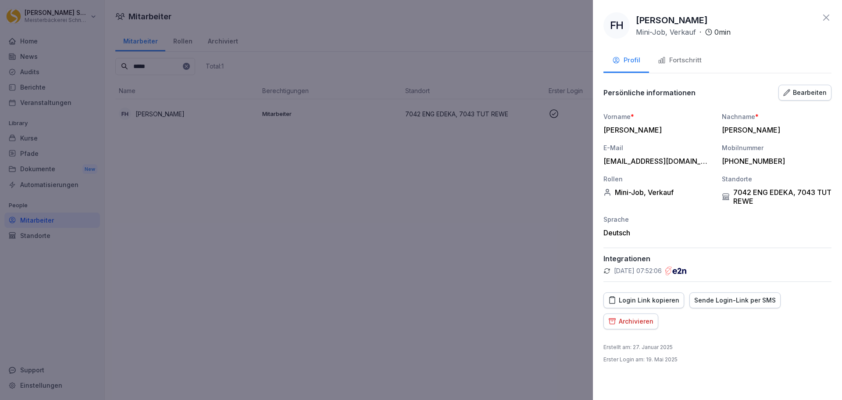
click at [796, 95] on div "Bearbeiten" at bounding box center [805, 93] width 43 height 10
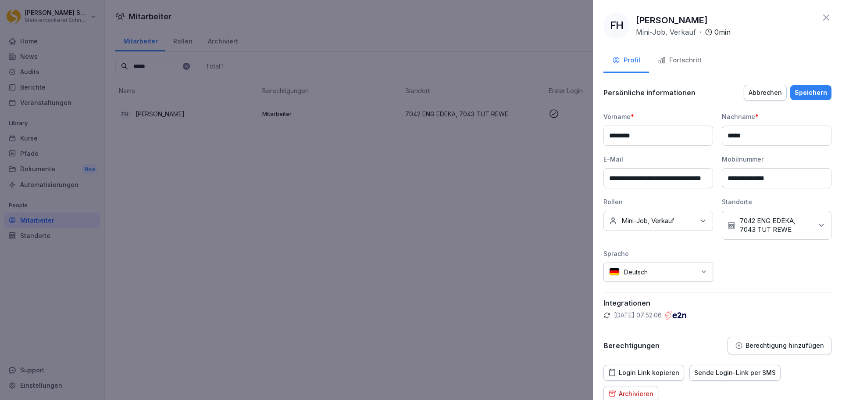
click at [669, 177] on input "**********" at bounding box center [659, 178] width 110 height 20
click at [810, 93] on div "Speichern" at bounding box center [811, 93] width 32 height 10
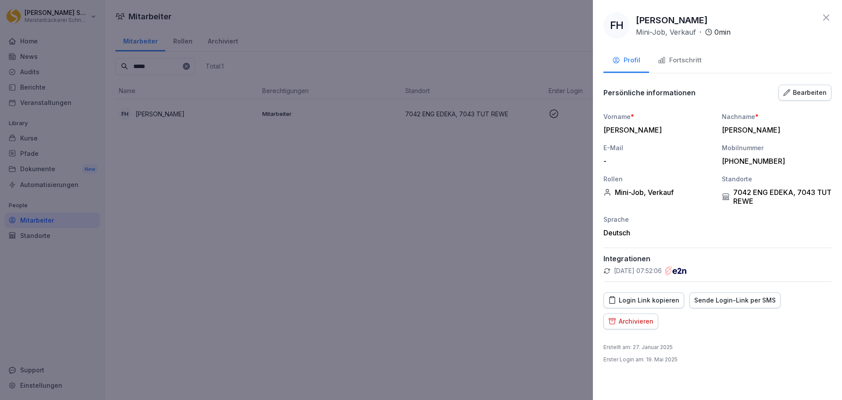
click at [805, 90] on div "Bearbeiten" at bounding box center [805, 93] width 43 height 10
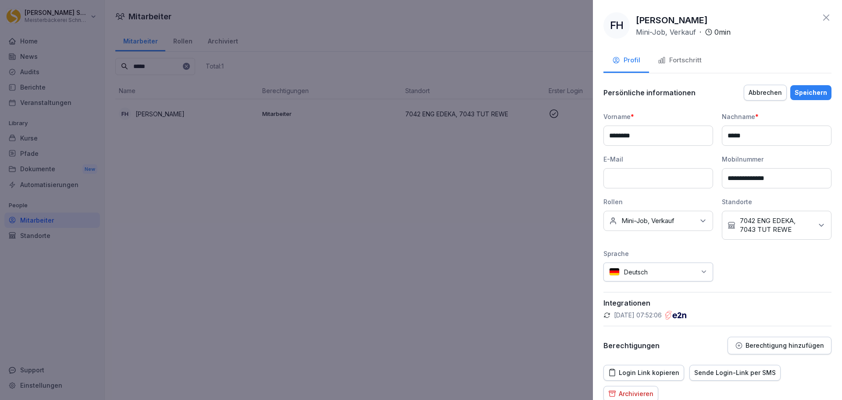
click at [817, 225] on icon at bounding box center [821, 225] width 9 height 9
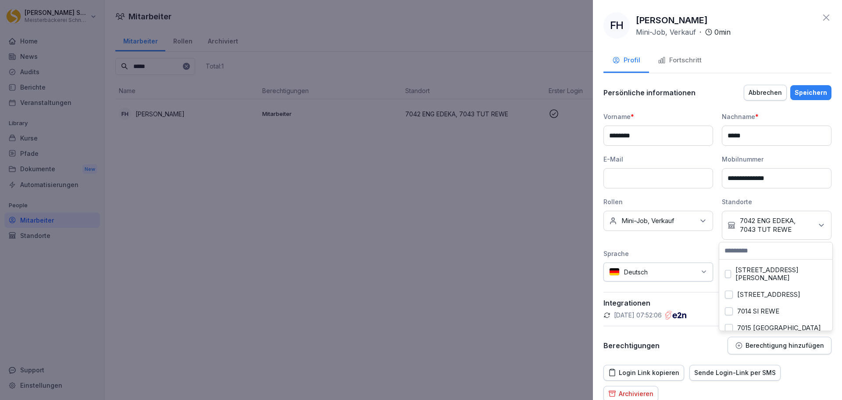
click at [786, 271] on label "[STREET_ADDRESS][PERSON_NAME]" at bounding box center [781, 274] width 91 height 16
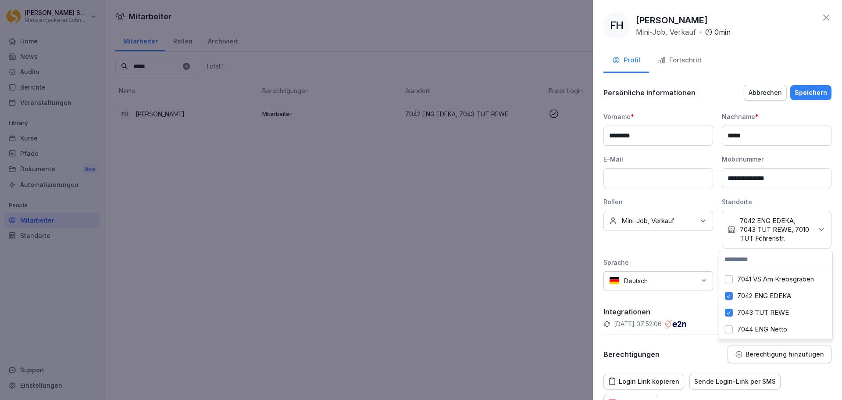
scroll to position [351, 0]
click at [773, 306] on label "7042 ENG EDEKA" at bounding box center [764, 310] width 54 height 8
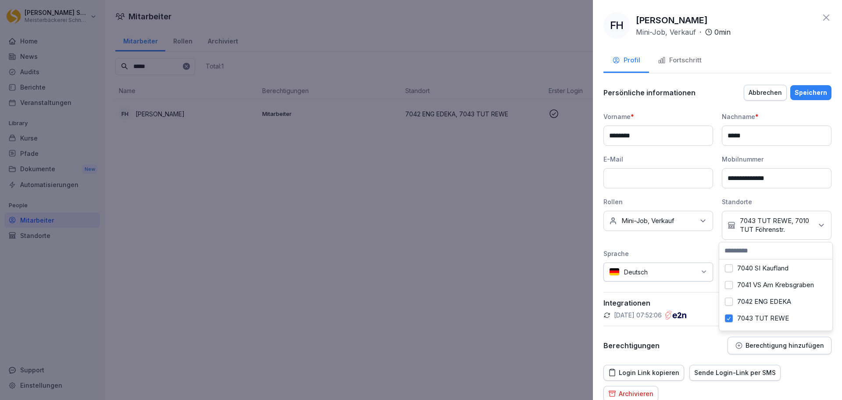
click at [766, 314] on label "7043 TUT REWE" at bounding box center [763, 318] width 52 height 8
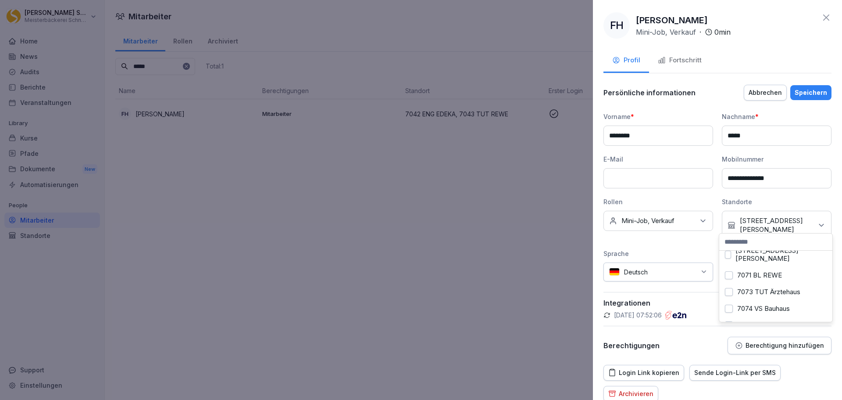
scroll to position [790, 0]
click at [734, 270] on div "7073 TUT Ärztehaus" at bounding box center [776, 278] width 109 height 17
click at [797, 49] on div "Profil Fortschritt" at bounding box center [718, 61] width 228 height 24
click at [808, 94] on div "Speichern" at bounding box center [811, 93] width 32 height 10
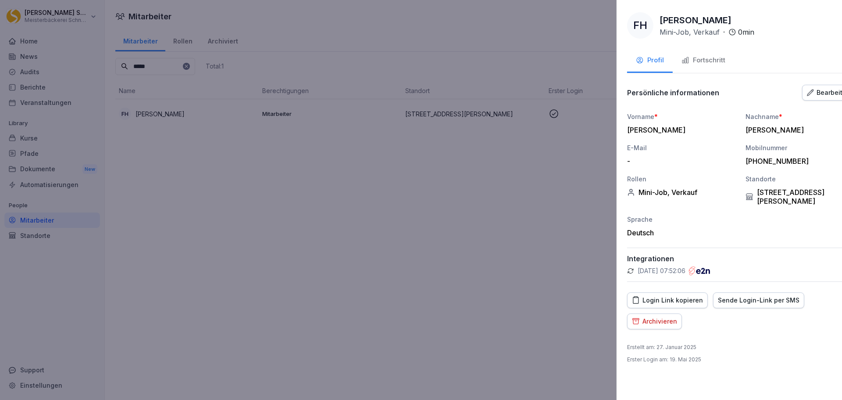
click at [428, 281] on div at bounding box center [421, 200] width 842 height 400
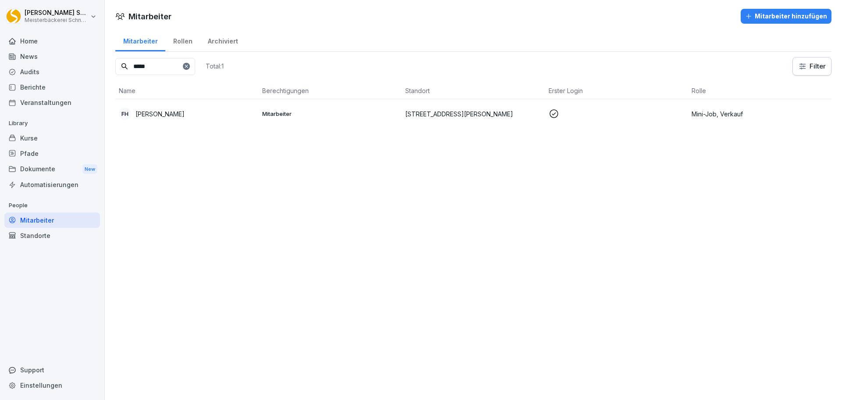
click at [76, 215] on div "Mitarbeiter" at bounding box center [52, 219] width 96 height 15
click at [176, 66] on input "*****" at bounding box center [155, 66] width 80 height 17
type input "*****"
click at [232, 37] on div "Archiviert" at bounding box center [223, 40] width 46 height 22
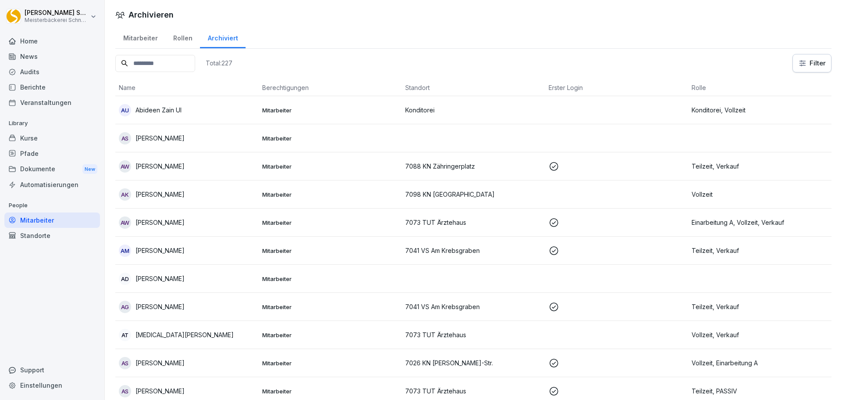
click at [170, 63] on input at bounding box center [155, 63] width 80 height 17
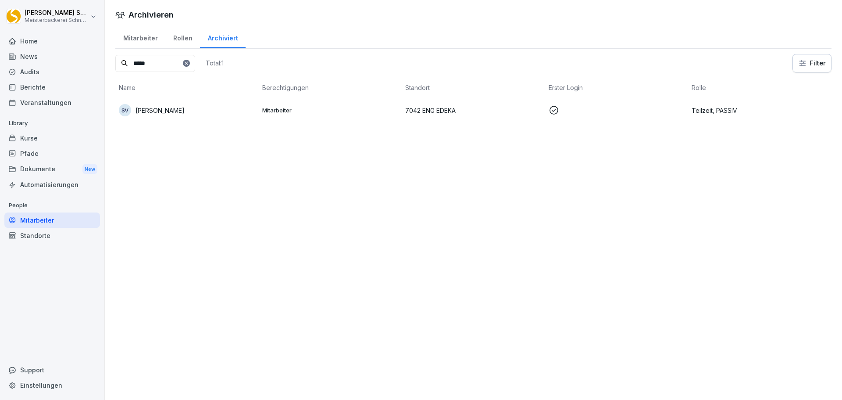
type input "*****"
click at [714, 110] on p "Teilzeit, PASSIV" at bounding box center [760, 110] width 136 height 9
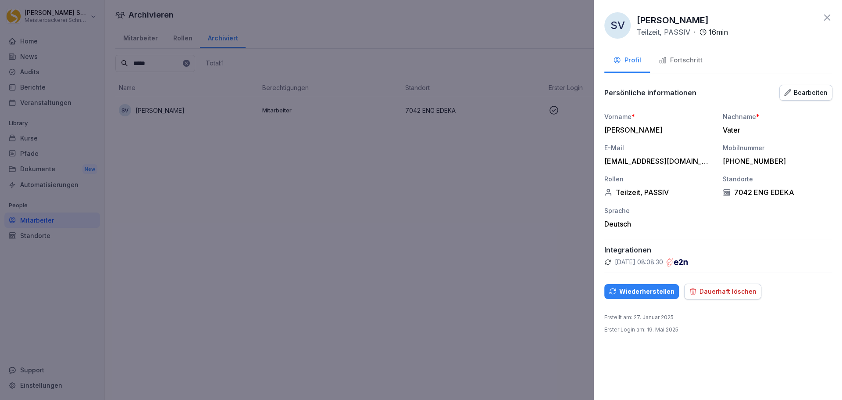
click at [405, 215] on div at bounding box center [421, 200] width 842 height 400
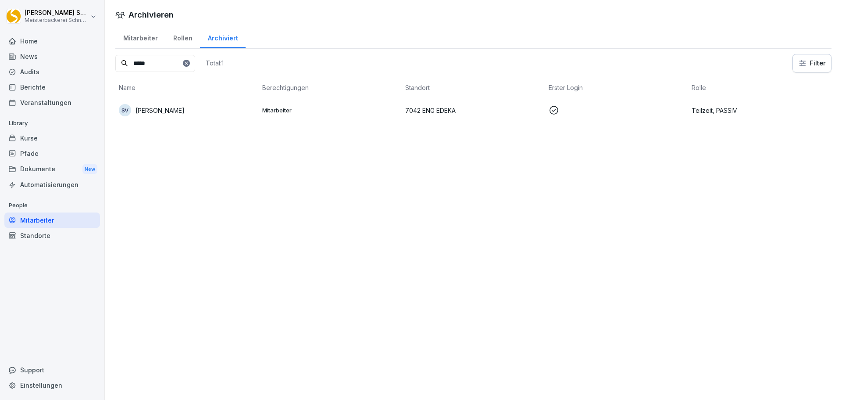
click at [189, 62] on icon at bounding box center [186, 63] width 5 height 5
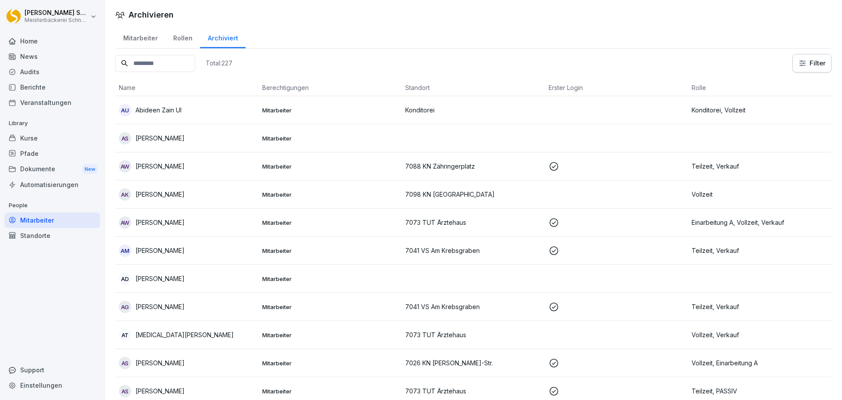
click at [161, 64] on input at bounding box center [155, 63] width 80 height 17
click at [143, 36] on div "Mitarbeiter" at bounding box center [140, 37] width 50 height 22
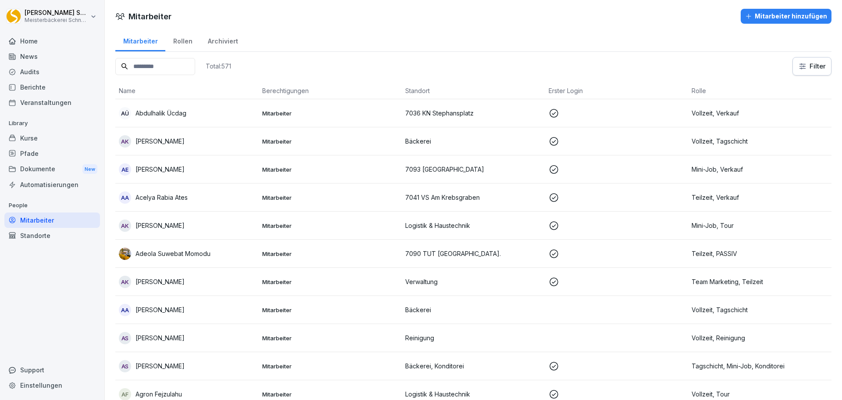
click at [159, 66] on input at bounding box center [155, 66] width 80 height 17
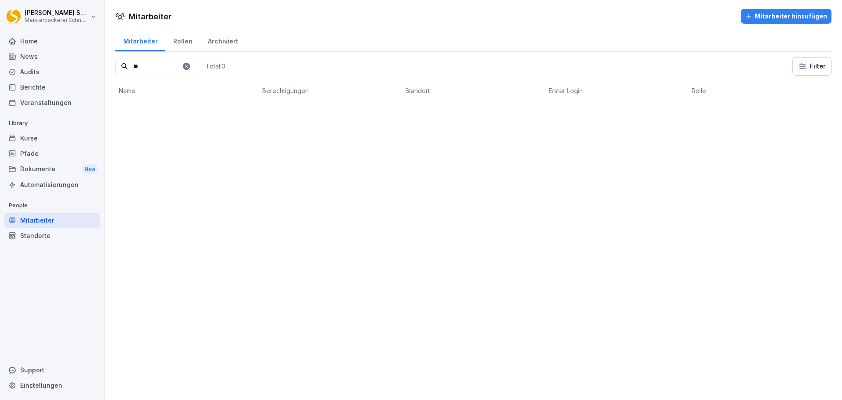
type input "*"
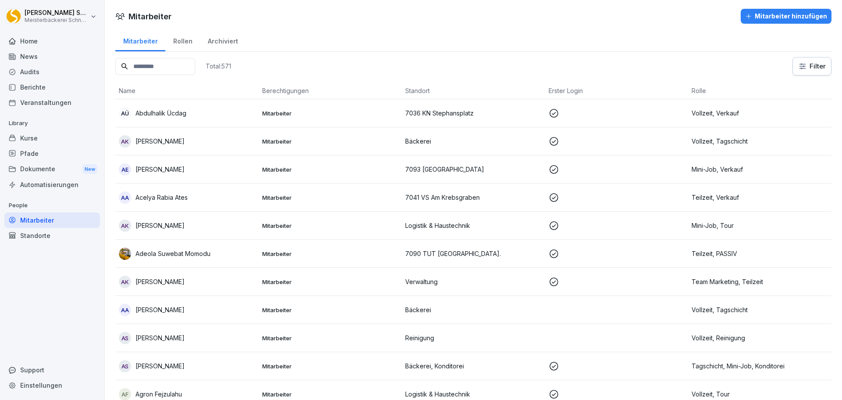
click at [222, 39] on div "Archiviert" at bounding box center [223, 40] width 46 height 22
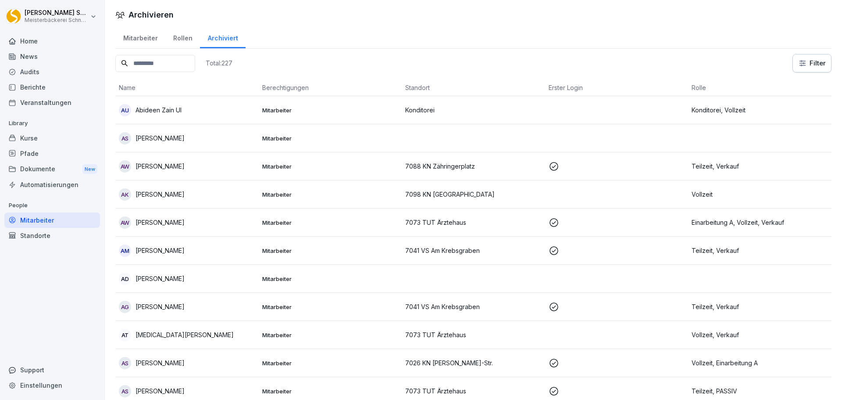
click at [158, 61] on input at bounding box center [155, 63] width 80 height 17
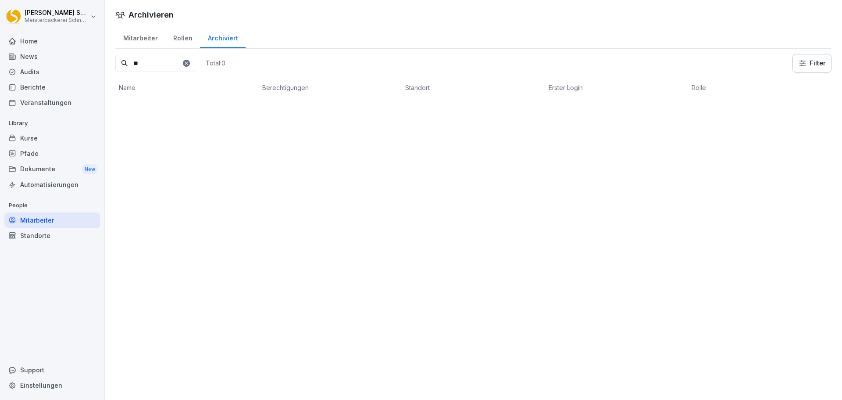
type input "*"
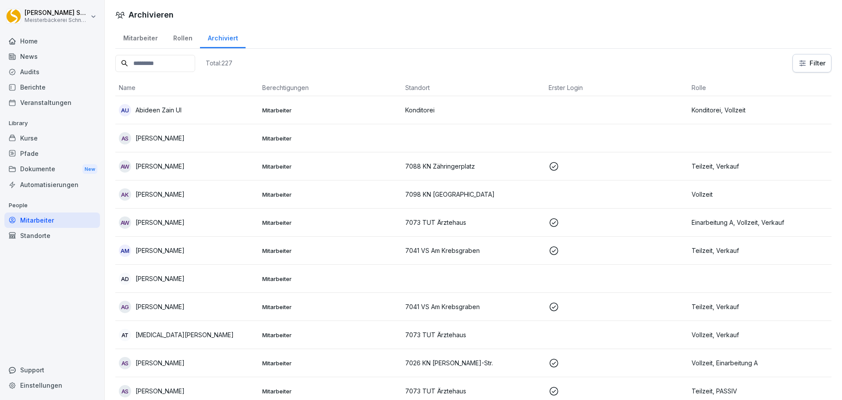
click at [140, 42] on div "Mitarbeiter" at bounding box center [140, 37] width 50 height 22
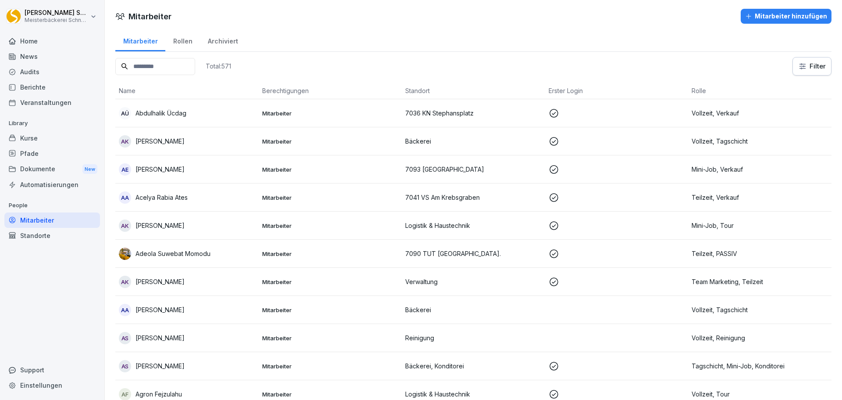
click at [159, 64] on input at bounding box center [155, 66] width 80 height 17
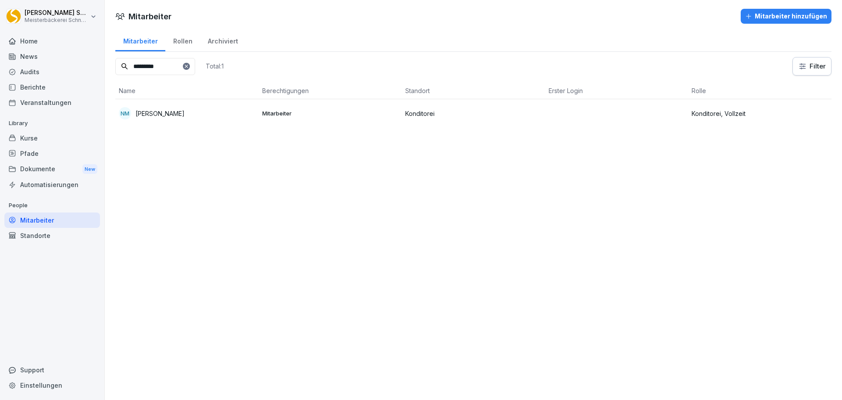
click at [188, 65] on input "*********" at bounding box center [155, 66] width 80 height 17
click at [187, 65] on input "*********" at bounding box center [155, 66] width 80 height 17
type input "*"
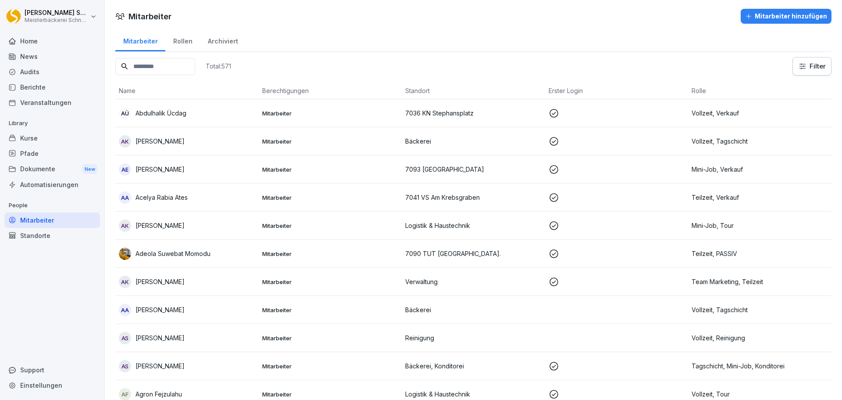
click at [233, 37] on div "Archiviert" at bounding box center [223, 40] width 46 height 22
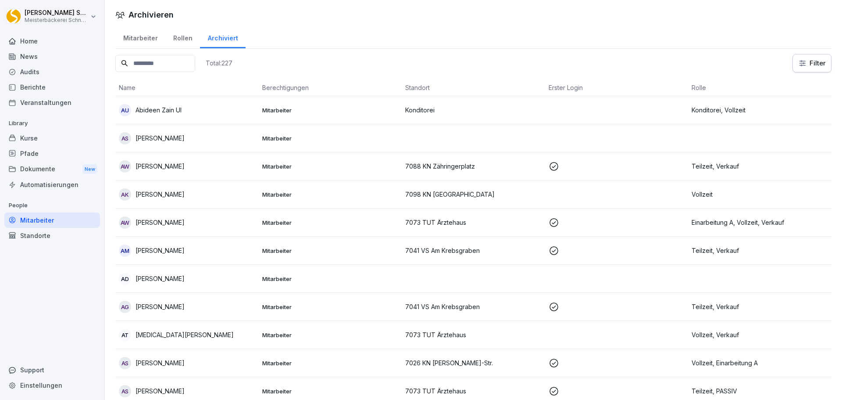
click at [183, 61] on input at bounding box center [155, 63] width 80 height 17
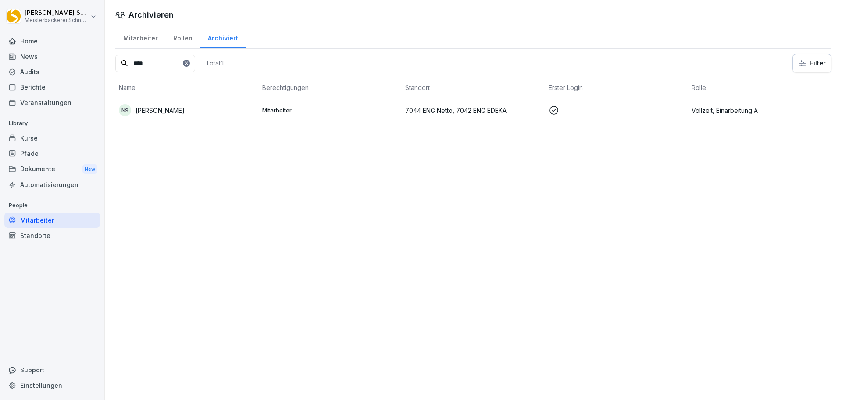
type input "****"
click at [141, 44] on div "Mitarbeiter" at bounding box center [140, 37] width 50 height 22
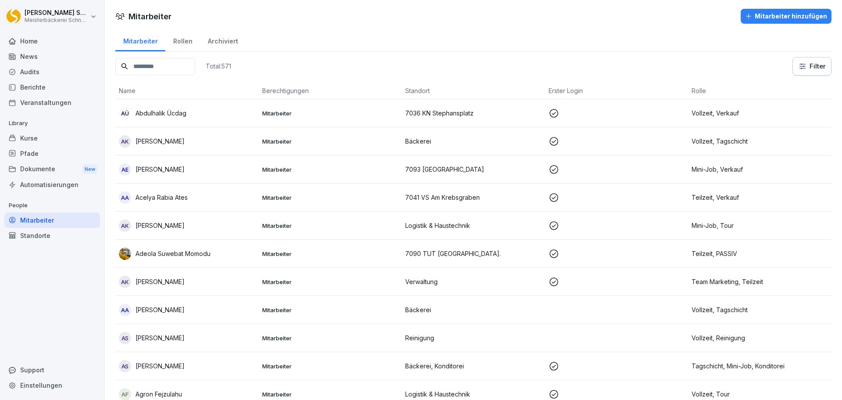
click at [156, 62] on input at bounding box center [155, 66] width 80 height 17
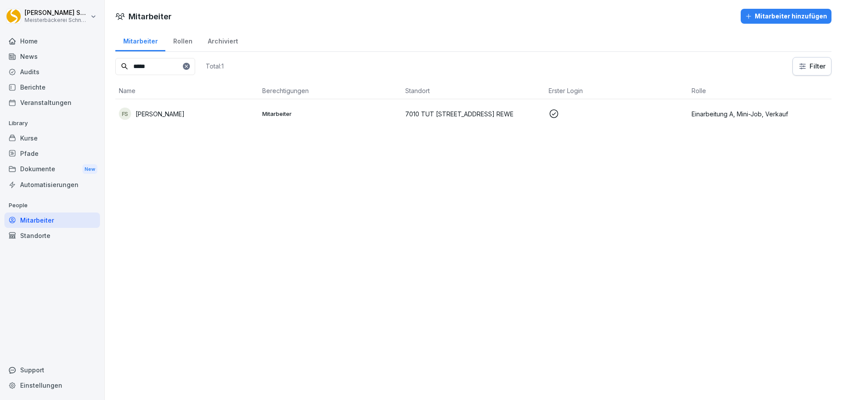
type input "*****"
click at [190, 69] on div at bounding box center [186, 66] width 7 height 7
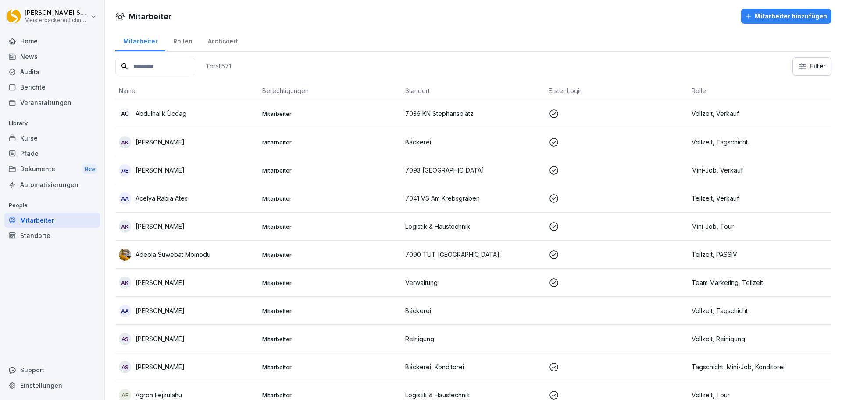
click at [149, 67] on input at bounding box center [155, 66] width 80 height 17
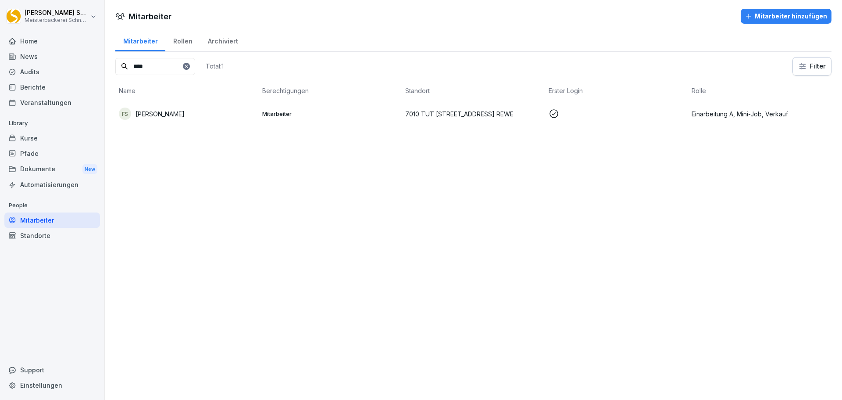
type input "****"
click at [315, 108] on td "Mitarbeiter" at bounding box center [330, 113] width 143 height 29
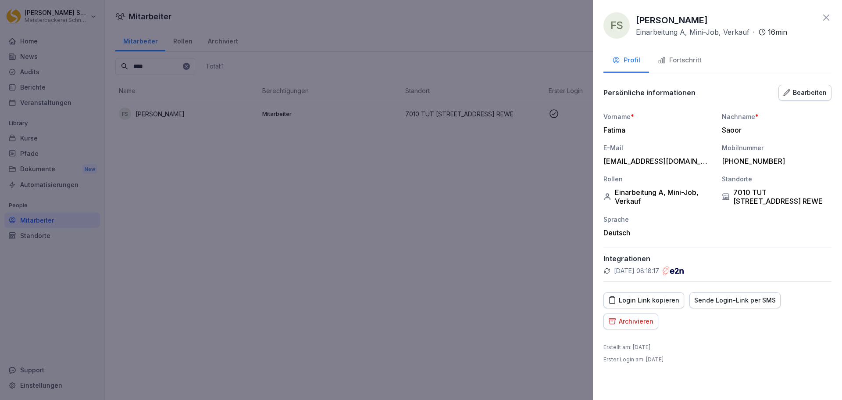
click at [806, 97] on button "Bearbeiten" at bounding box center [805, 93] width 53 height 16
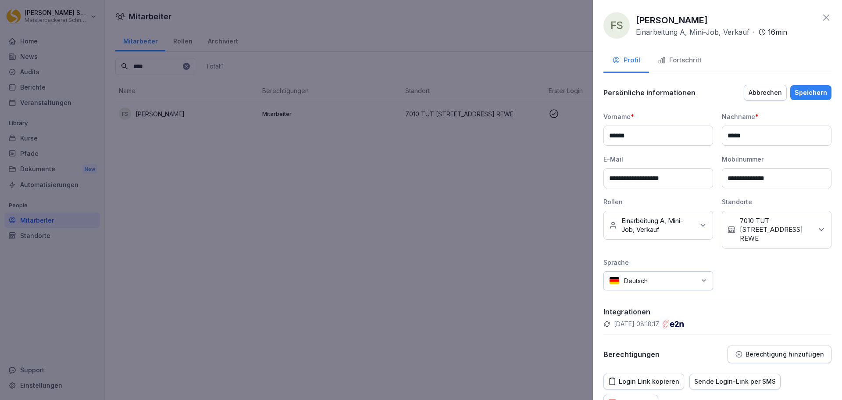
click at [817, 232] on icon at bounding box center [821, 229] width 9 height 9
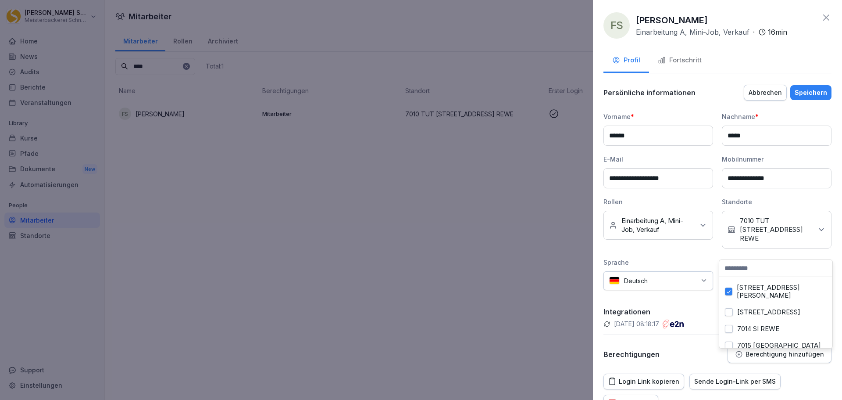
click at [766, 290] on label "[STREET_ADDRESS][PERSON_NAME]" at bounding box center [782, 291] width 90 height 16
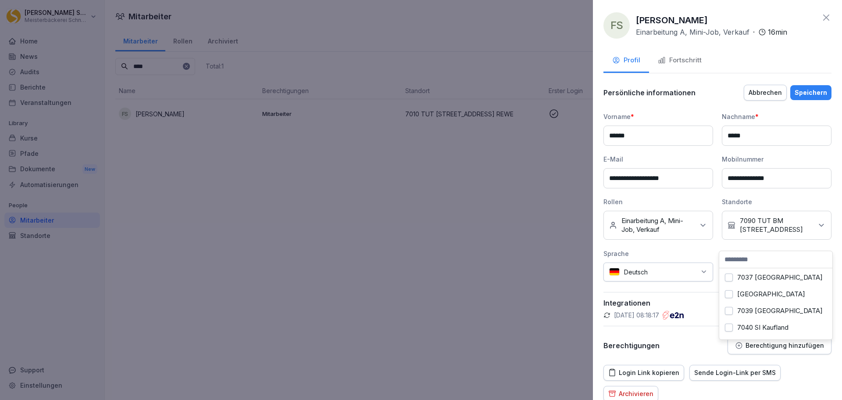
scroll to position [351, 0]
click at [759, 323] on label "7043 TUT REWE" at bounding box center [763, 327] width 52 height 8
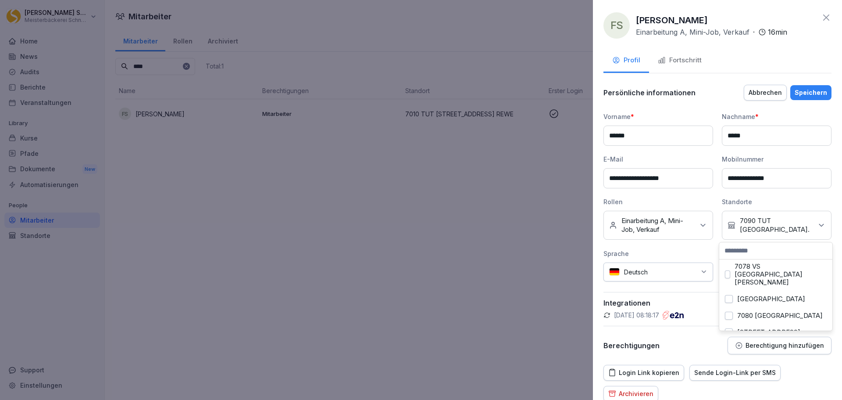
click at [668, 114] on div "Vorname *" at bounding box center [659, 116] width 110 height 9
click at [819, 93] on div "Speichern" at bounding box center [811, 93] width 32 height 10
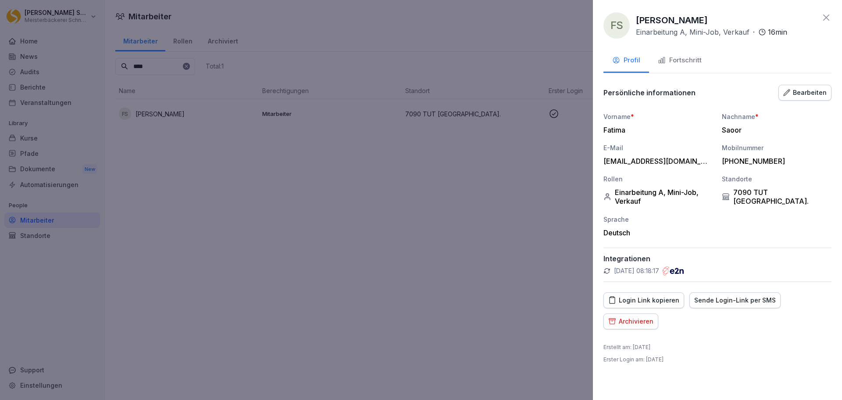
click at [825, 15] on icon at bounding box center [826, 17] width 11 height 11
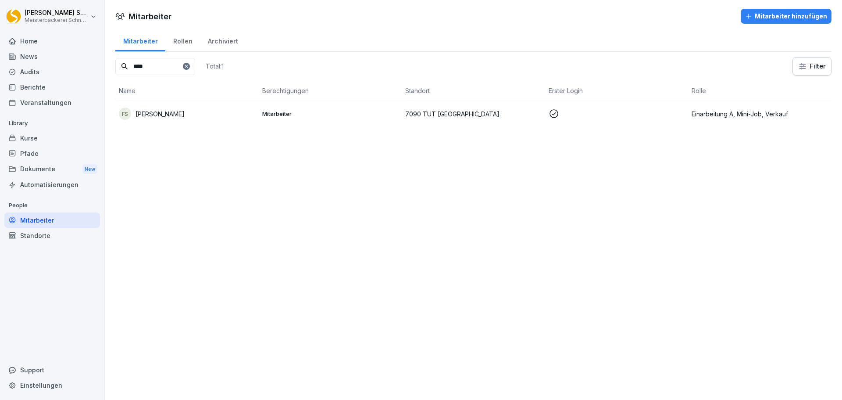
click at [189, 65] on icon at bounding box center [186, 66] width 5 height 5
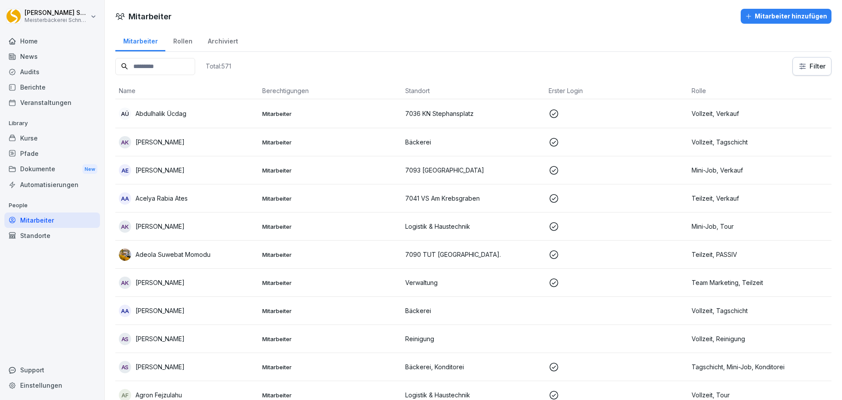
click at [157, 67] on input at bounding box center [155, 66] width 80 height 17
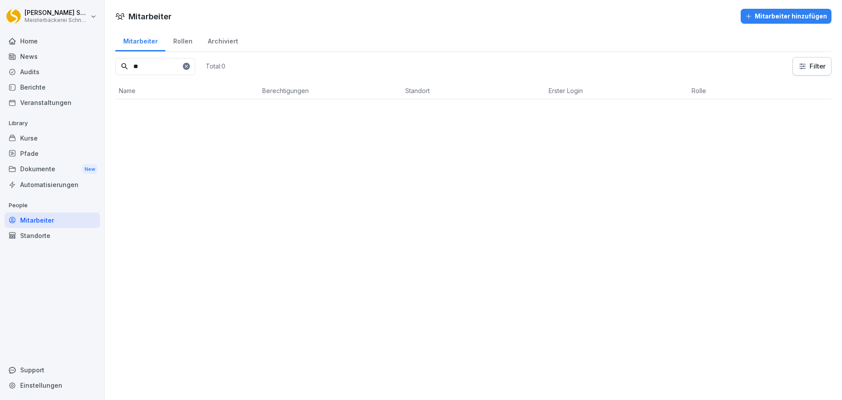
type input "*"
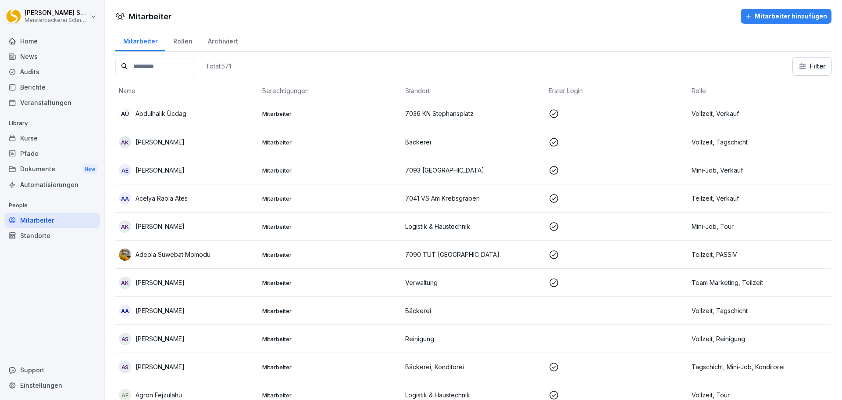
click at [804, 67] on html "Eric Schneckenburger Meisterbäckerei Schneckenburger Home News Audits Berichte …" at bounding box center [421, 200] width 842 height 400
click at [213, 38] on div "Archiviert" at bounding box center [223, 40] width 46 height 22
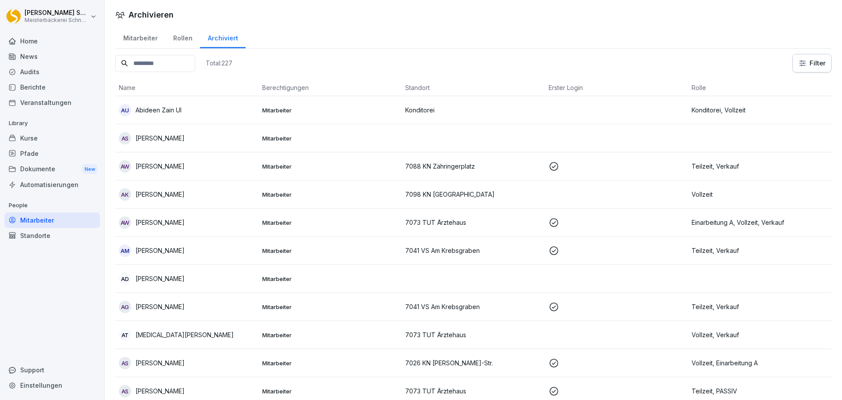
click at [136, 39] on div "Mitarbeiter" at bounding box center [140, 37] width 50 height 22
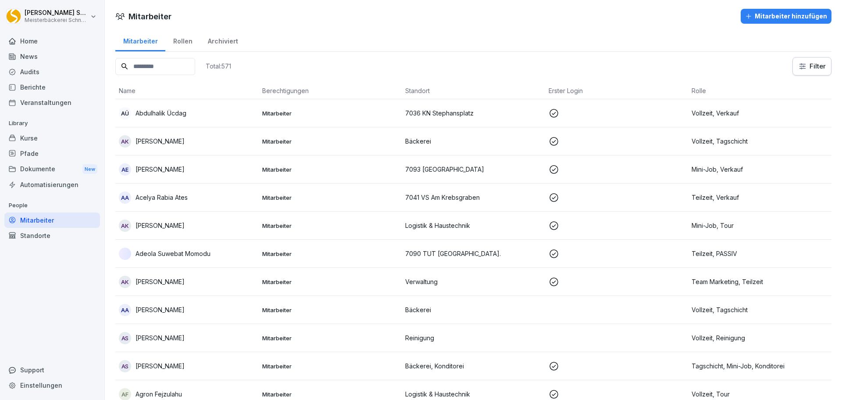
click at [173, 63] on input at bounding box center [155, 66] width 80 height 17
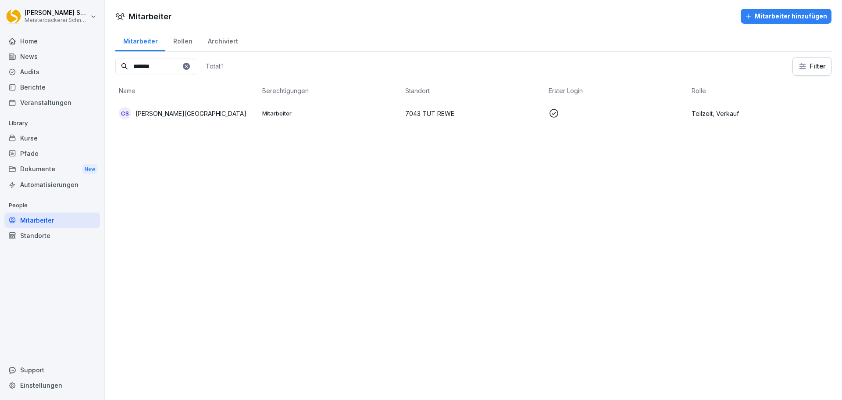
type input "*******"
click at [636, 114] on p at bounding box center [617, 113] width 136 height 11
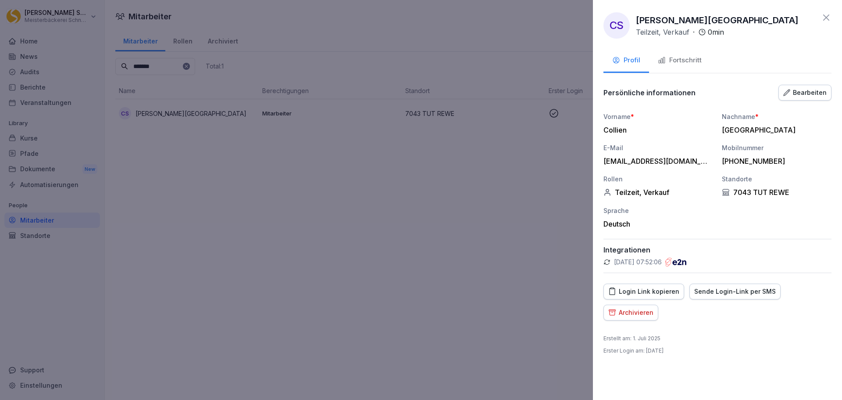
click at [637, 313] on div "Archivieren" at bounding box center [630, 313] width 45 height 10
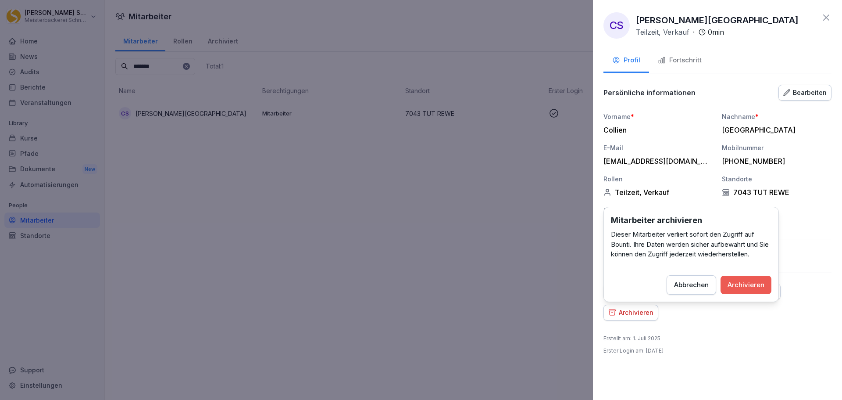
click at [744, 279] on button "Archivieren" at bounding box center [746, 285] width 51 height 18
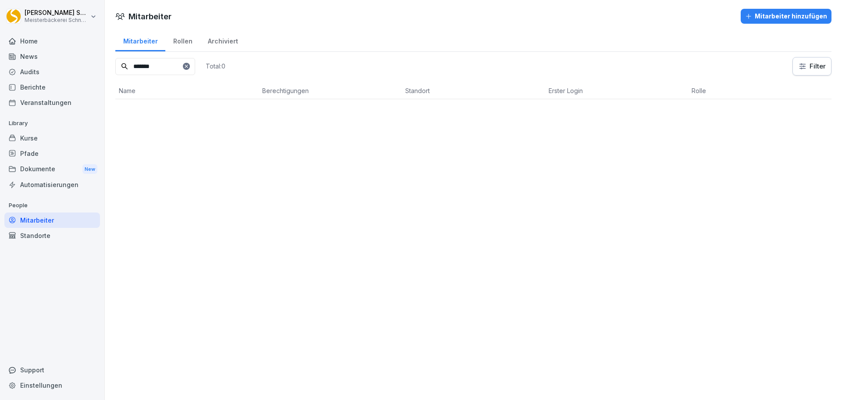
click at [189, 68] on icon at bounding box center [186, 66] width 5 height 5
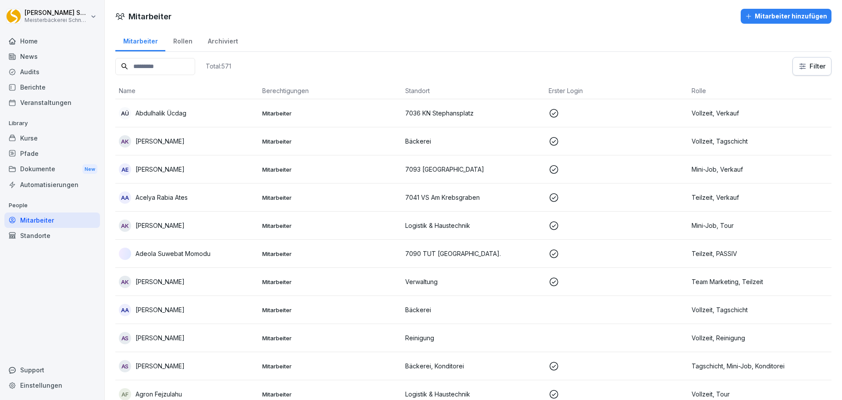
click at [161, 66] on input at bounding box center [155, 66] width 80 height 17
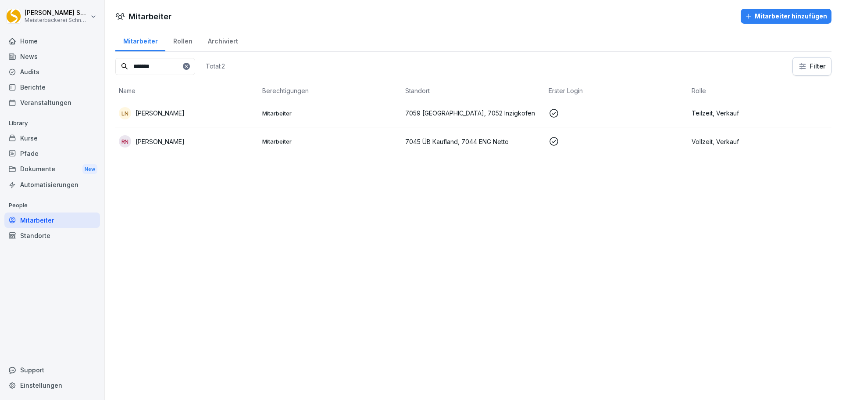
type input "*******"
click at [163, 143] on p "[PERSON_NAME]" at bounding box center [160, 141] width 49 height 9
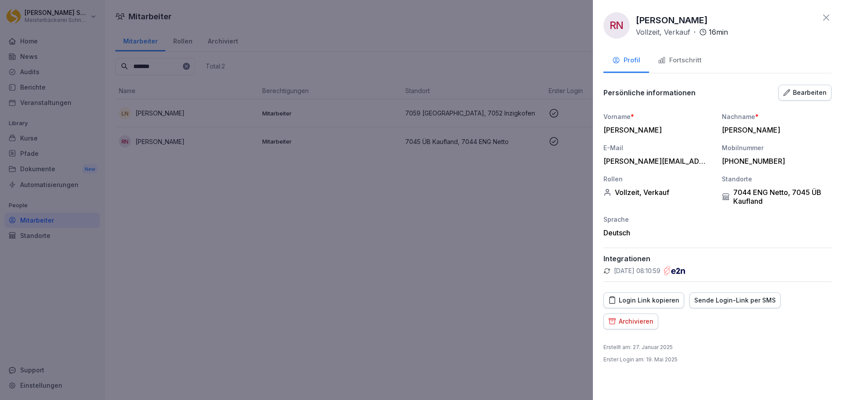
click at [823, 16] on icon at bounding box center [826, 17] width 11 height 11
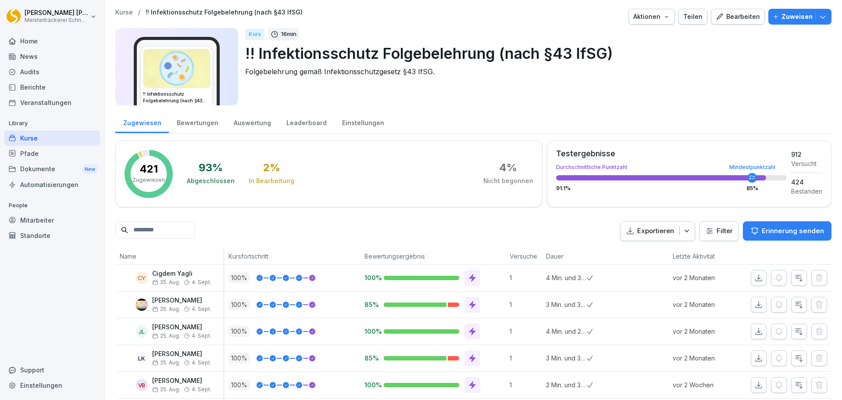
scroll to position [132, 0]
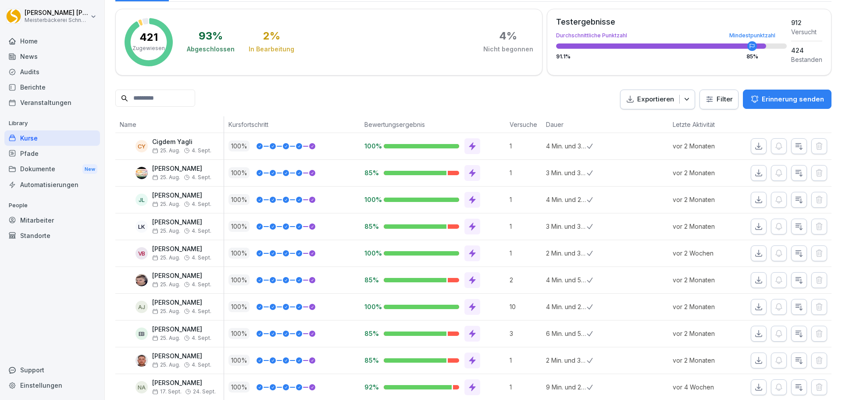
click at [713, 99] on html "Eric Schneckenburger Meisterbäckerei Schneckenburger Home News Audits Berichte …" at bounding box center [421, 200] width 842 height 400
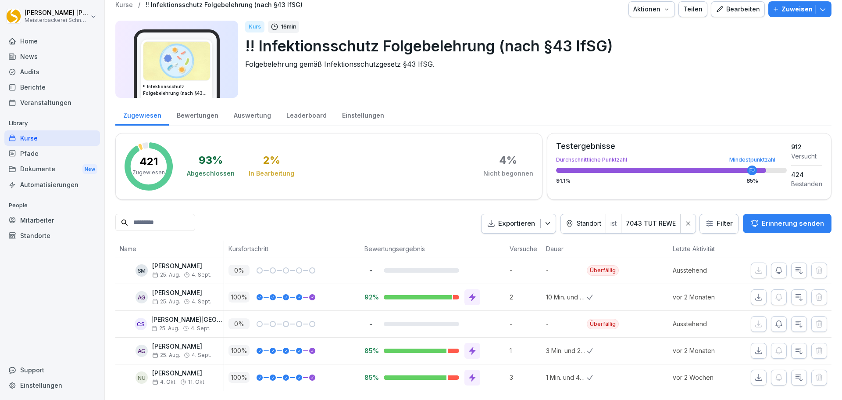
scroll to position [21, 0]
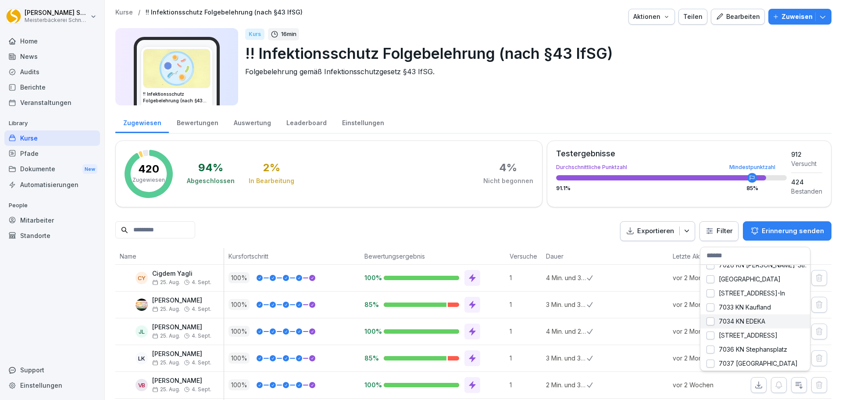
scroll to position [280, 0]
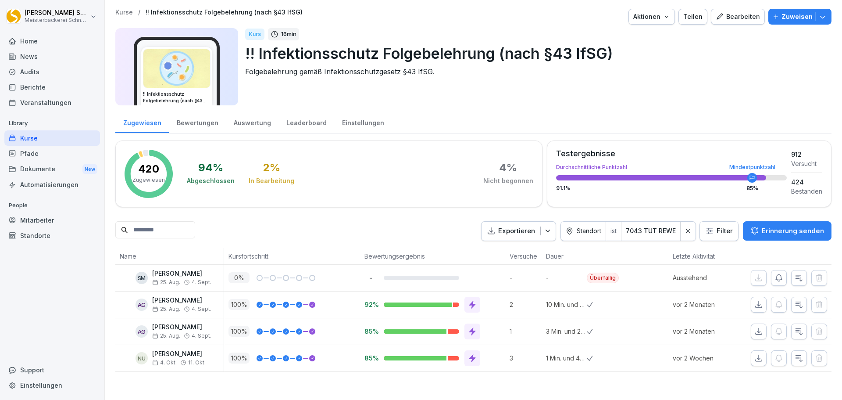
click at [686, 229] on icon at bounding box center [688, 231] width 4 height 4
click at [713, 234] on html "[PERSON_NAME] Meisterbäckerei Schneckenburger Home News Audits Berichte Veranst…" at bounding box center [421, 200] width 842 height 400
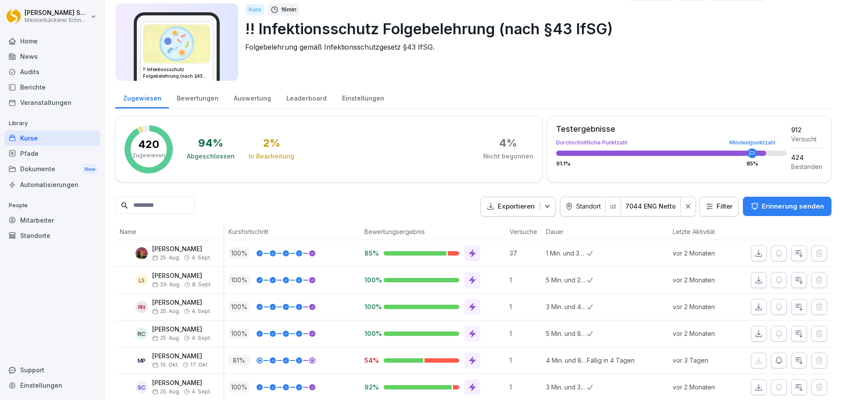
scroll to position [47, 0]
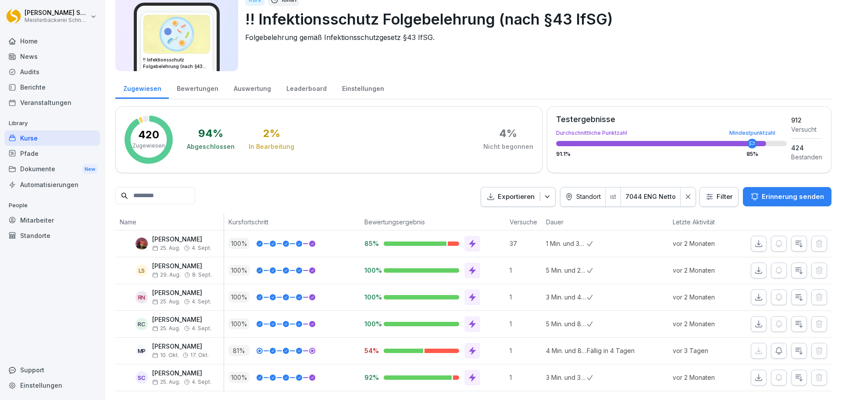
click at [685, 193] on icon at bounding box center [688, 196] width 6 height 6
click at [707, 182] on html "[PERSON_NAME] Meisterbäckerei Schneckenburger Home News Audits Berichte Veranst…" at bounding box center [421, 200] width 842 height 400
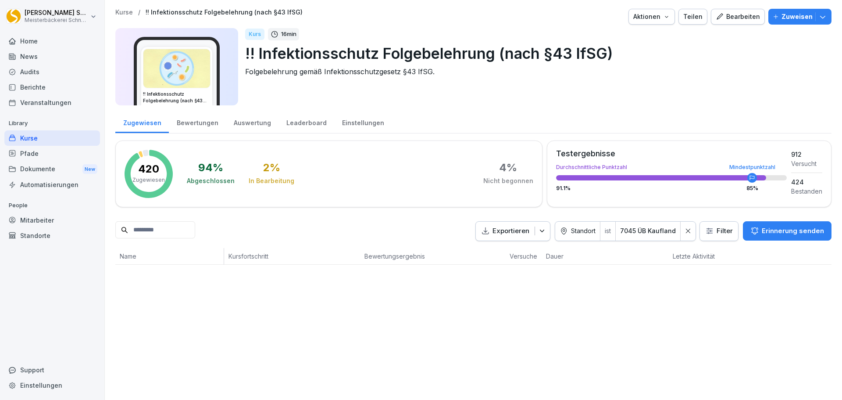
scroll to position [0, 0]
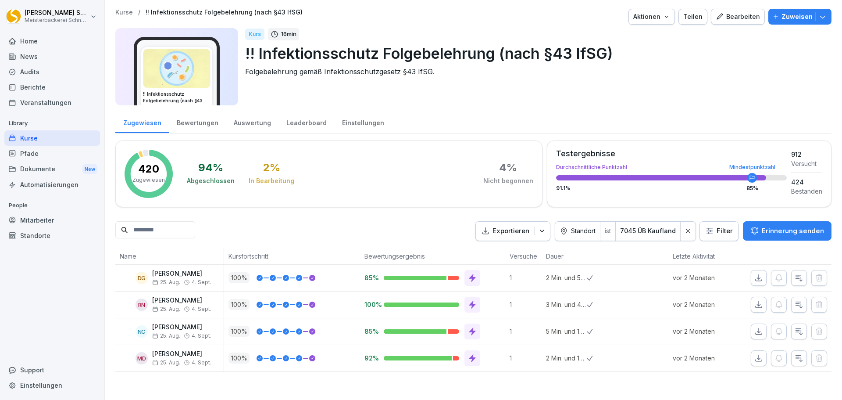
click at [685, 233] on icon at bounding box center [688, 231] width 6 height 6
click at [706, 232] on html "[PERSON_NAME] Meisterbäckerei Schneckenburger Home News Audits Berichte Veranst…" at bounding box center [421, 200] width 842 height 400
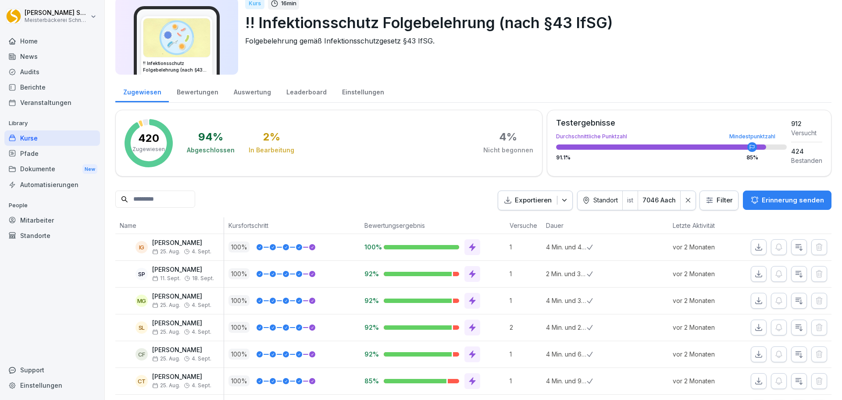
scroll to position [74, 0]
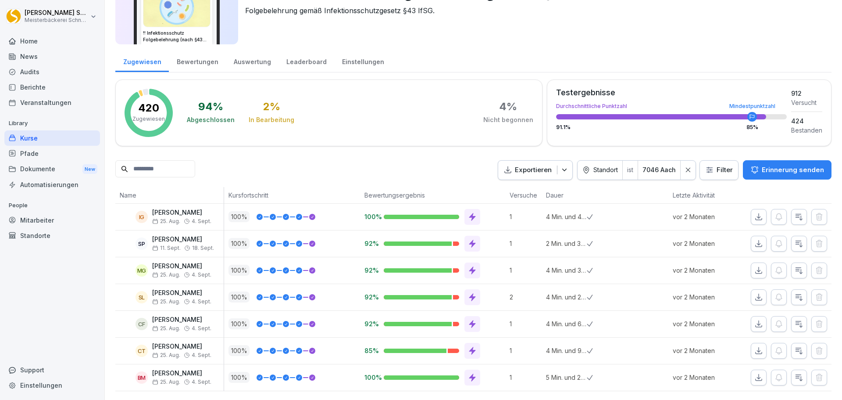
click at [685, 167] on icon at bounding box center [688, 170] width 6 height 6
click at [712, 156] on html "[PERSON_NAME] Meisterbäckerei Schneckenburger Home News Audits Berichte Veranst…" at bounding box center [421, 200] width 842 height 400
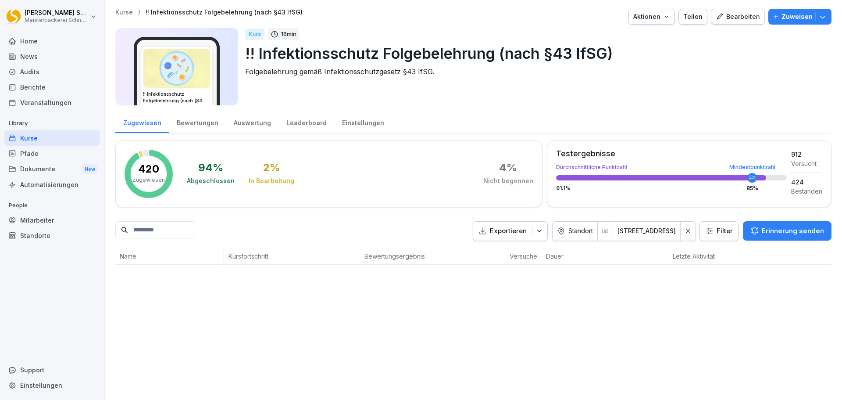
scroll to position [0, 0]
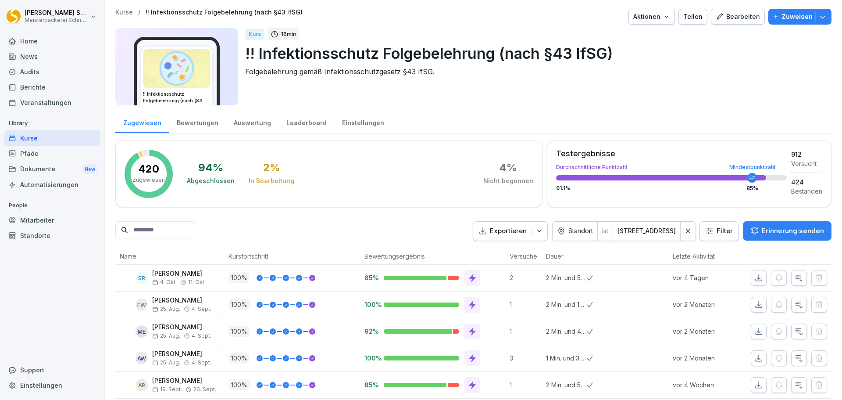
click at [610, 84] on div "Kurs 16 min !! Infektionsschutz Folgebelehrung (nach §43 IfSG) Folgebelehrung g…" at bounding box center [535, 66] width 580 height 77
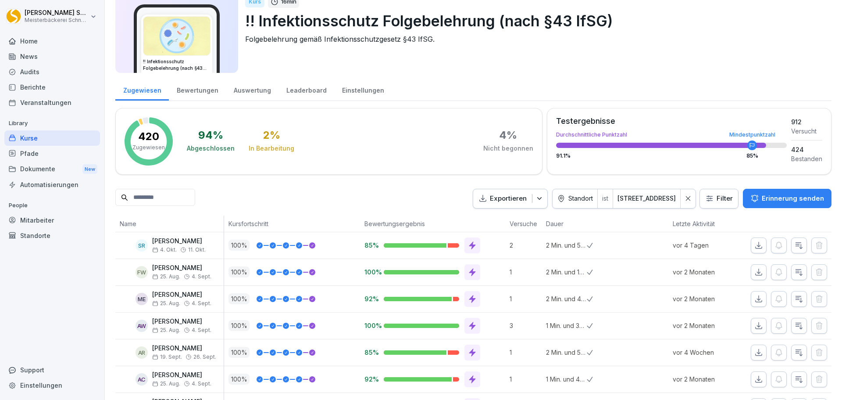
scroll to position [74, 0]
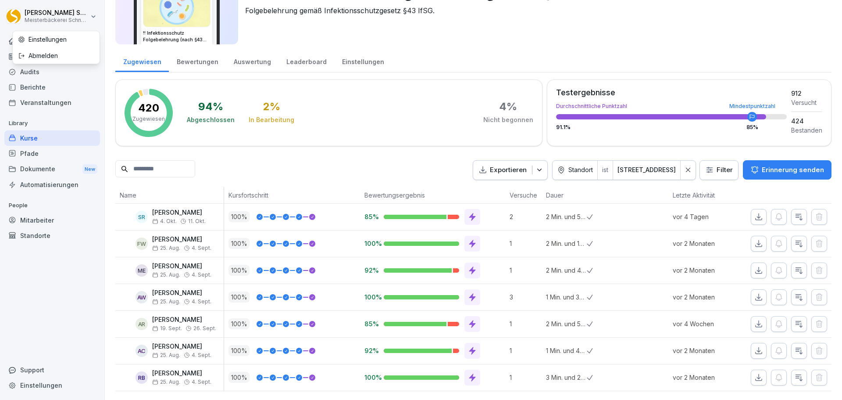
click at [87, 19] on html "[PERSON_NAME] Meisterbäckerei Schneckenburger Home News Audits Berichte Veranst…" at bounding box center [421, 200] width 842 height 400
click at [47, 55] on div "Abmelden" at bounding box center [56, 55] width 87 height 16
